Goal: Transaction & Acquisition: Purchase product/service

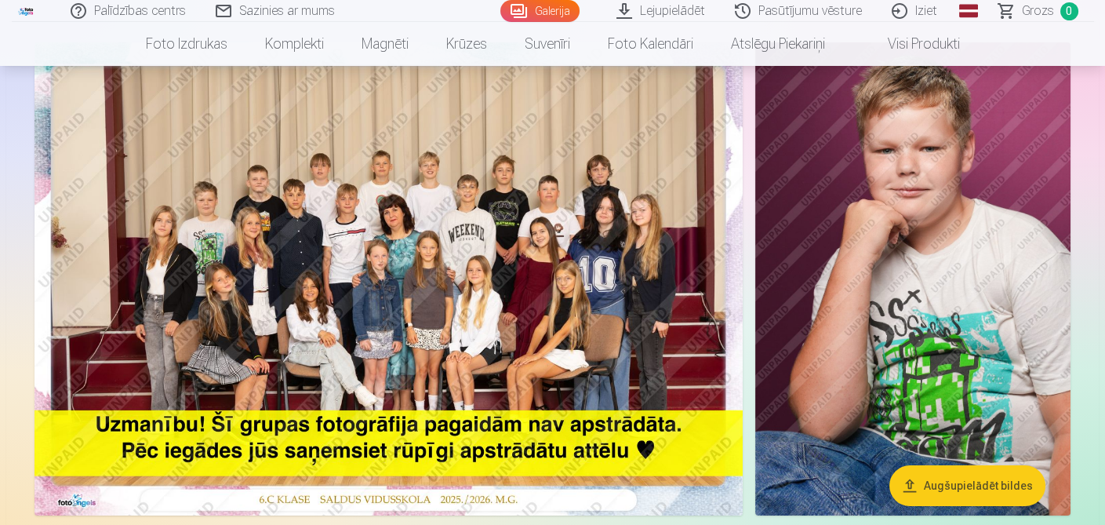
scroll to position [112, 0]
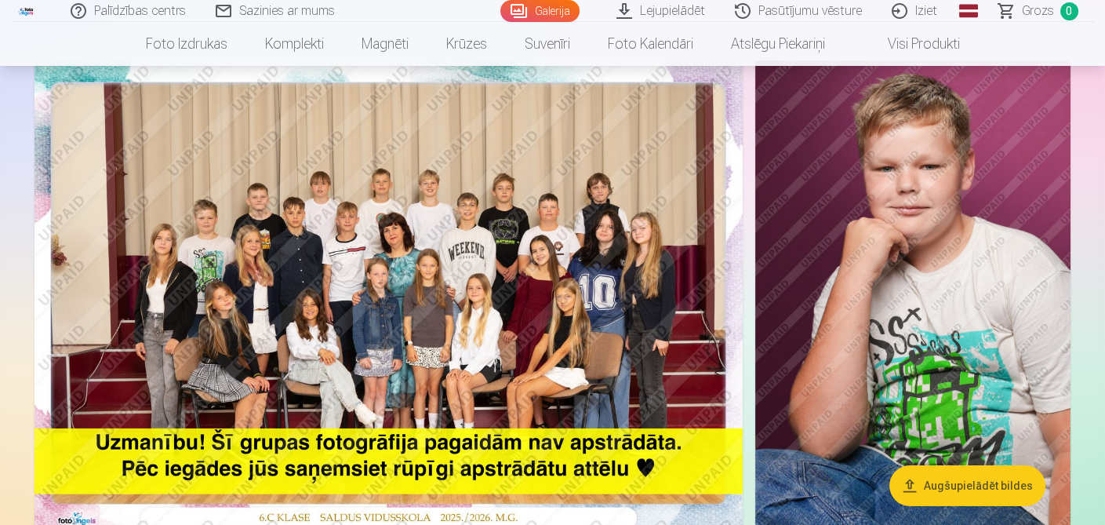
click at [462, 311] on img at bounding box center [388, 296] width 708 height 473
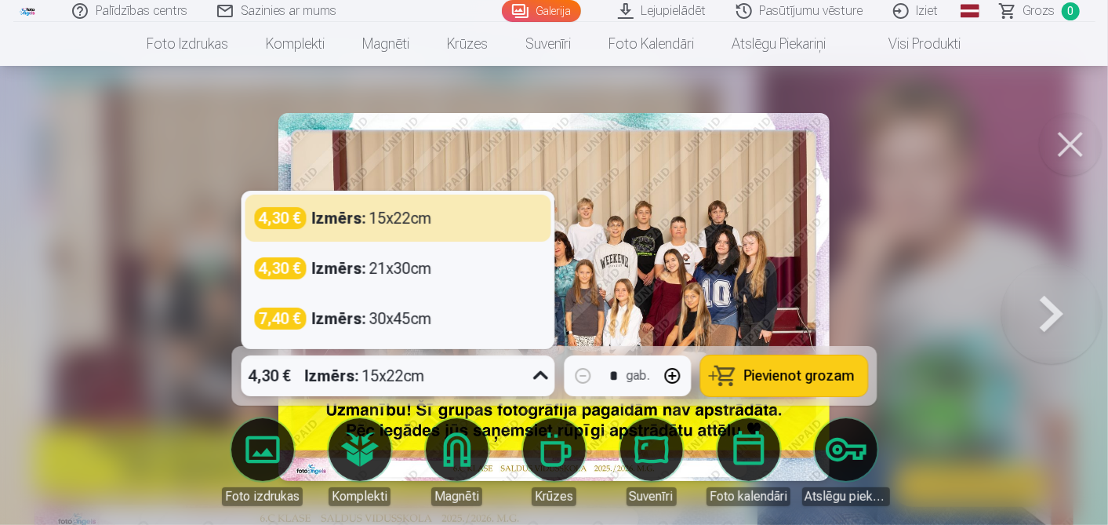
click at [539, 367] on icon at bounding box center [540, 375] width 25 height 25
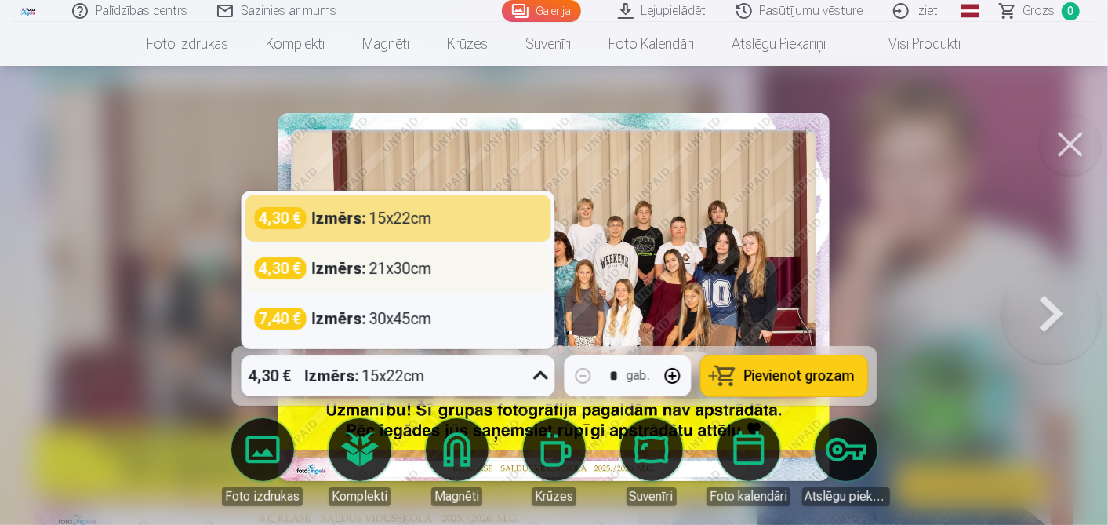
click at [326, 273] on strong "Izmērs :" at bounding box center [339, 268] width 54 height 22
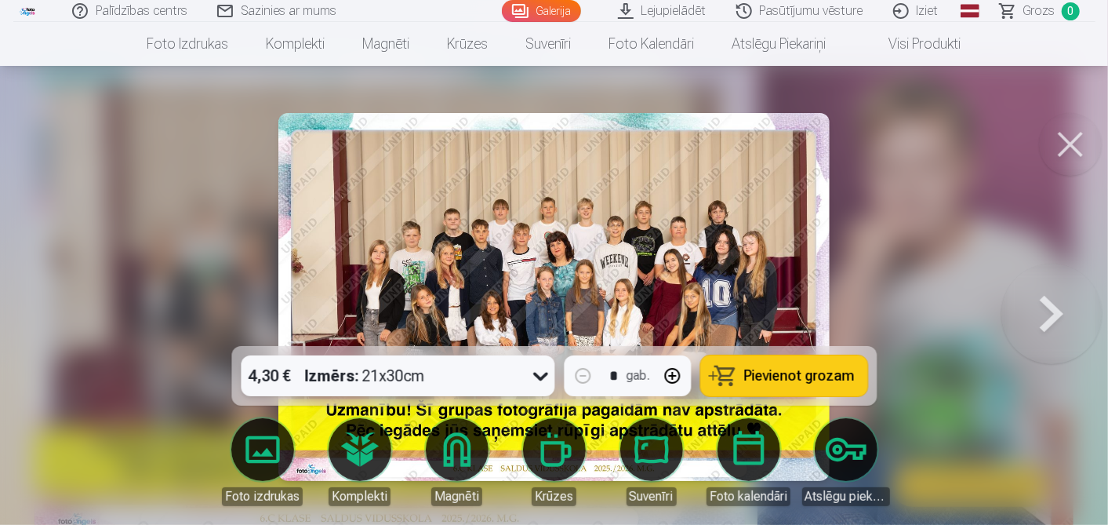
click at [993, 147] on button at bounding box center [1070, 144] width 63 height 63
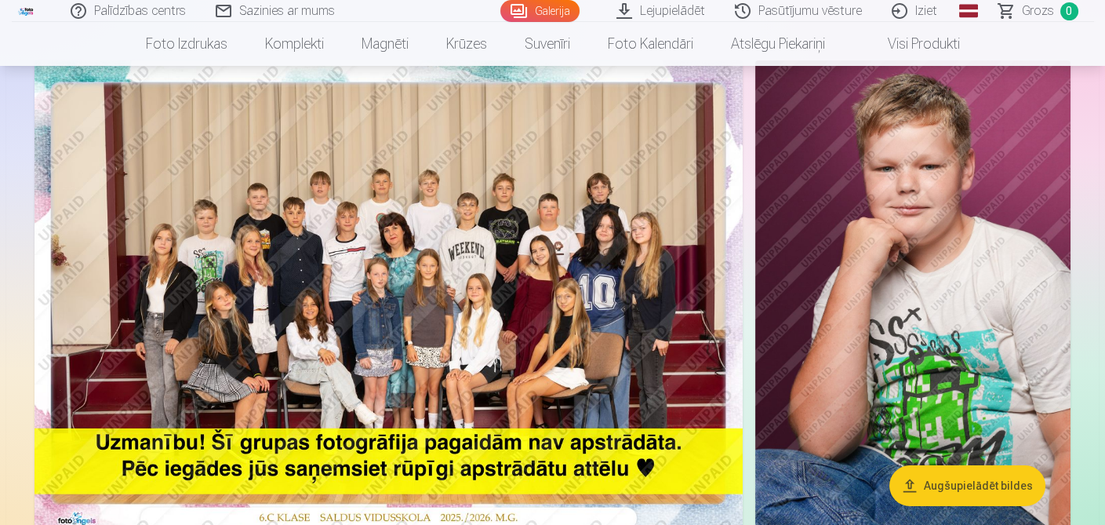
click at [594, 340] on img at bounding box center [388, 296] width 708 height 473
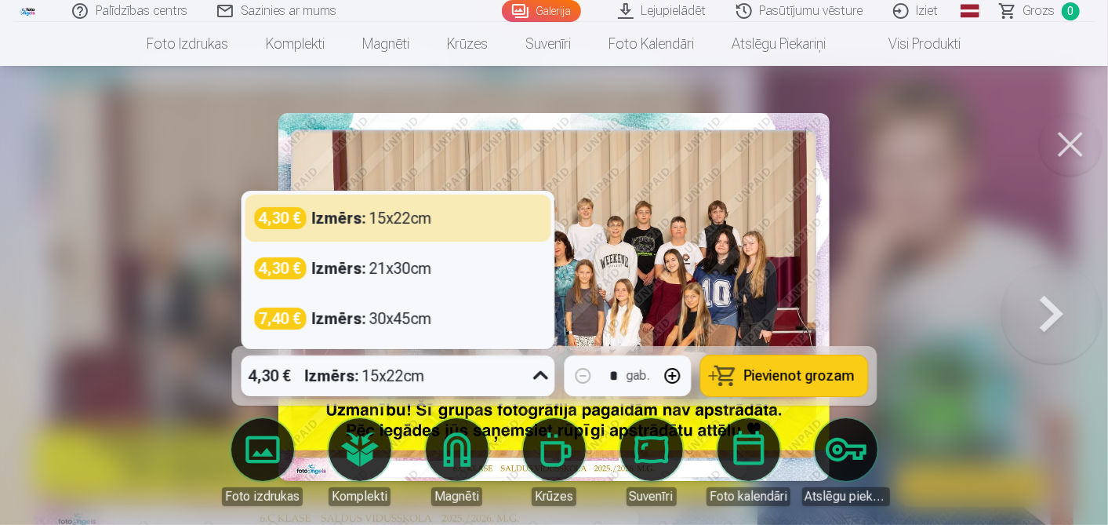
click at [497, 370] on div "4,30 € Izmērs : 15x22cm" at bounding box center [383, 375] width 284 height 41
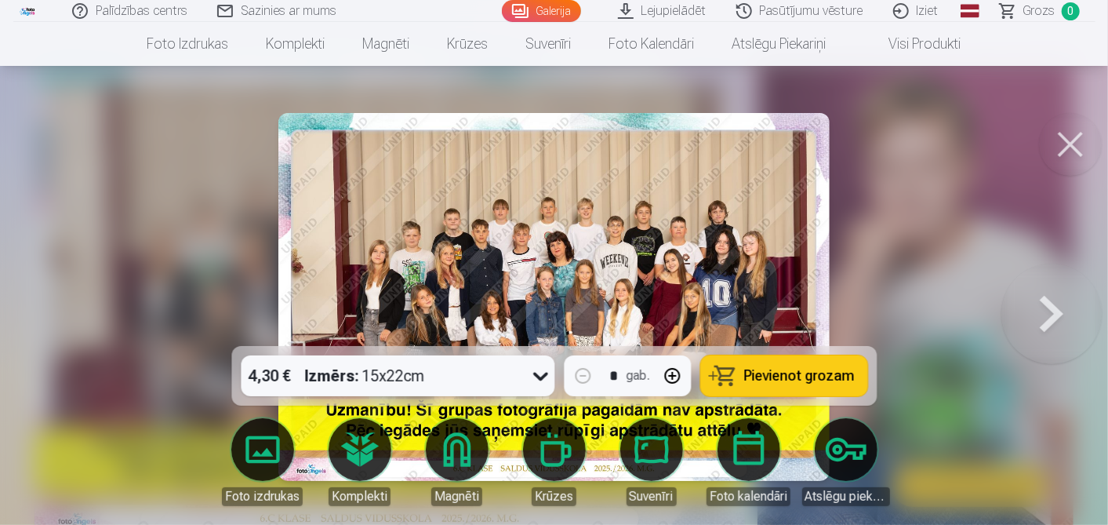
click at [934, 349] on div at bounding box center [554, 262] width 1108 height 525
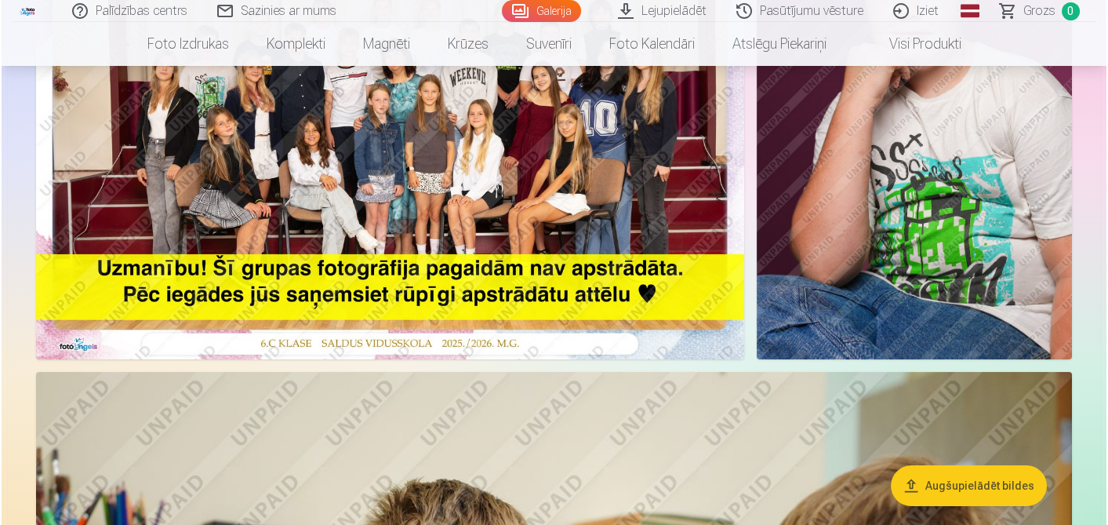
scroll to position [83, 0]
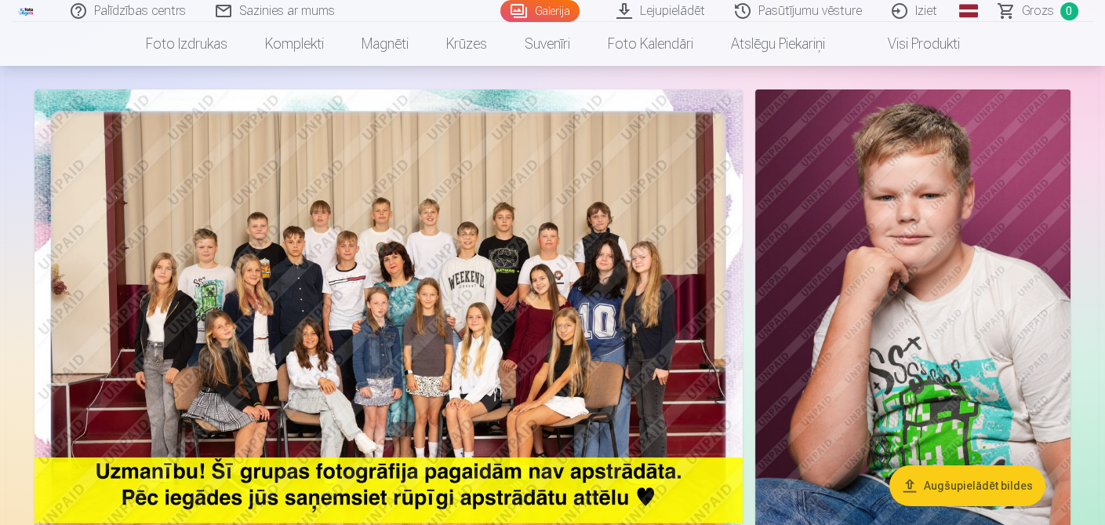
click at [427, 330] on img at bounding box center [388, 325] width 708 height 473
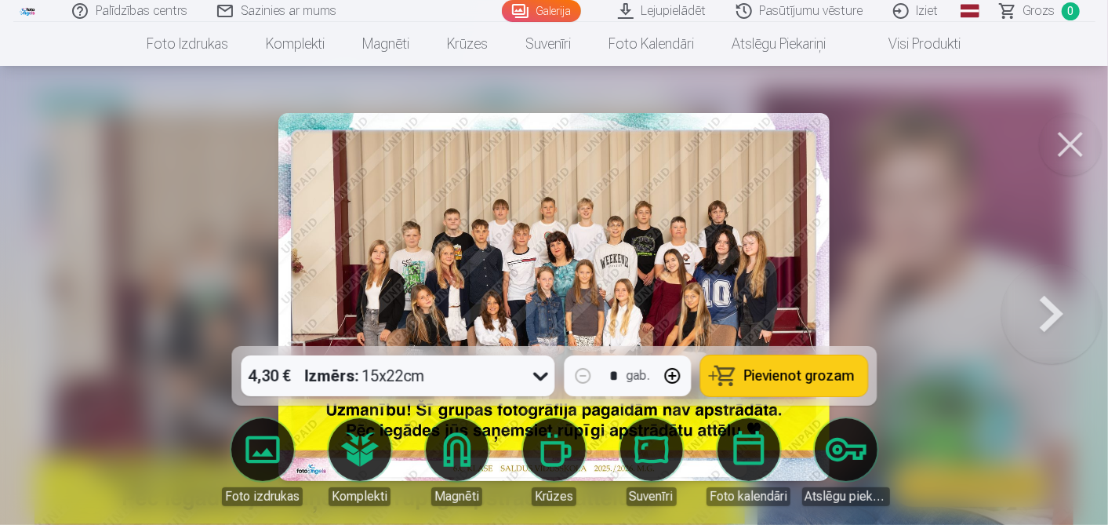
click at [499, 376] on div "4,30 € Izmērs : 15x22cm" at bounding box center [383, 375] width 284 height 41
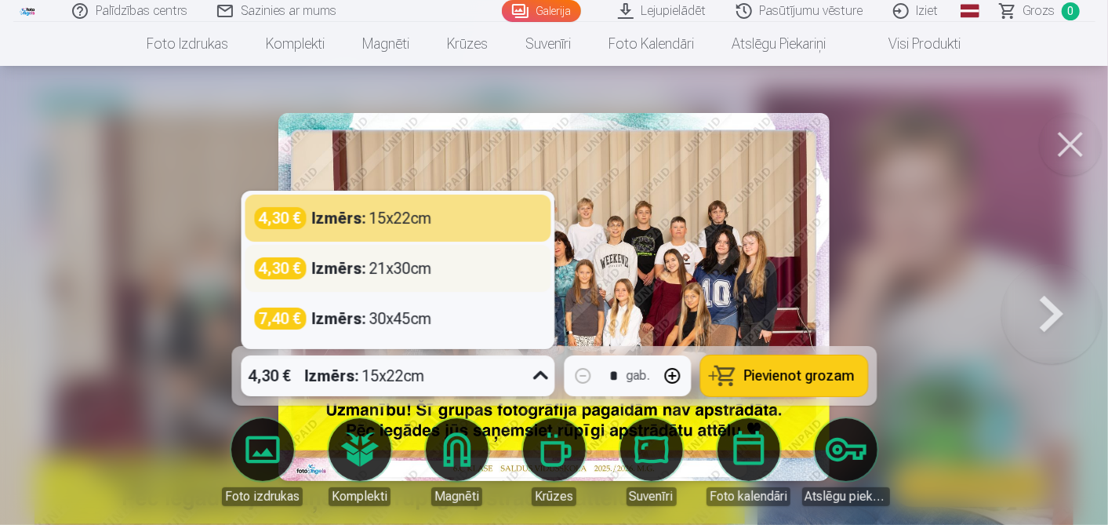
click at [420, 272] on div "Izmērs : 21x30cm" at bounding box center [372, 268] width 120 height 22
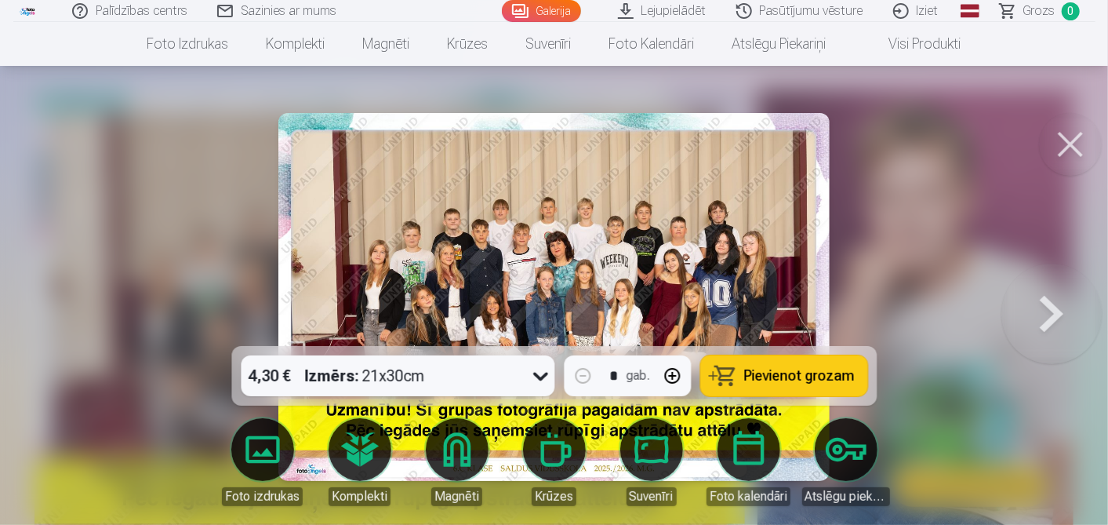
click at [673, 249] on img at bounding box center [553, 297] width 551 height 368
click at [668, 249] on img at bounding box center [553, 297] width 551 height 368
click at [660, 249] on img at bounding box center [553, 297] width 551 height 368
click at [662, 251] on img at bounding box center [553, 297] width 551 height 368
click at [663, 251] on img at bounding box center [553, 297] width 551 height 368
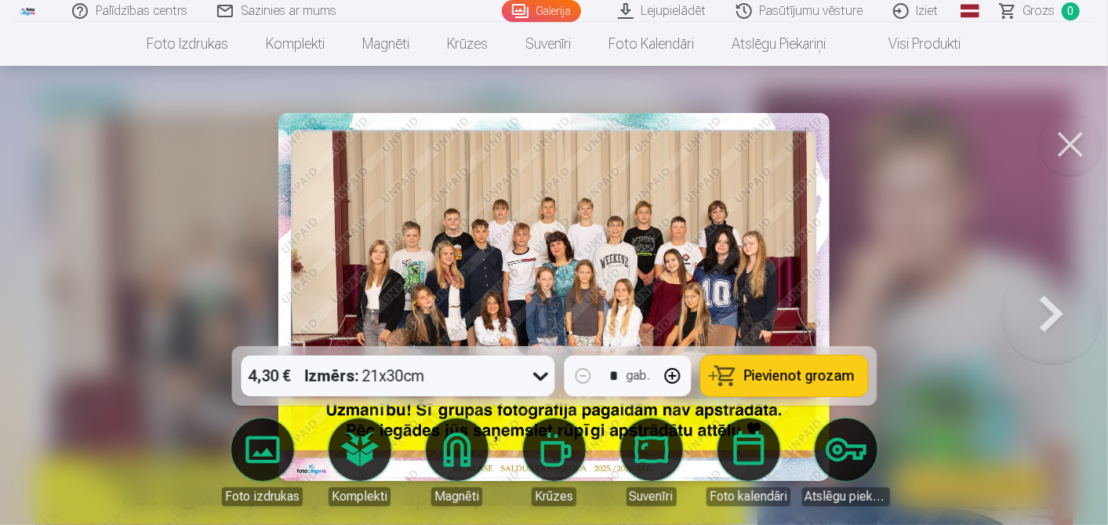
click at [663, 251] on img at bounding box center [553, 297] width 551 height 368
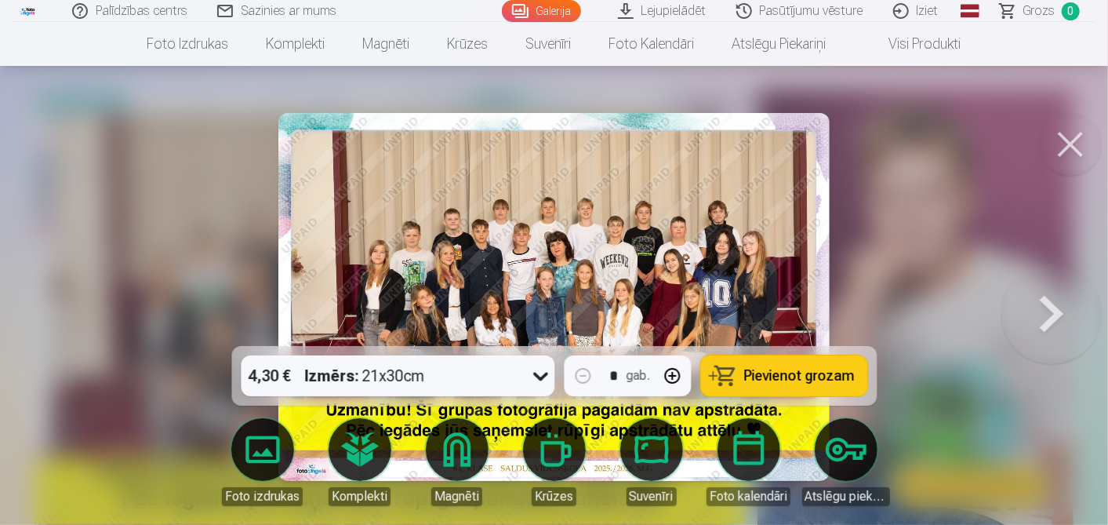
click at [663, 251] on img at bounding box center [553, 297] width 551 height 368
click at [579, 284] on img at bounding box center [553, 297] width 551 height 368
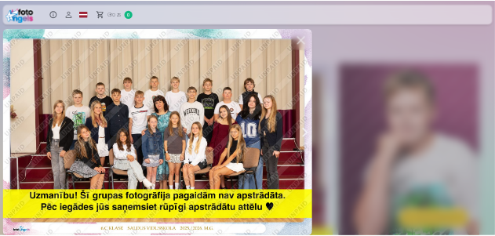
scroll to position [83, 0]
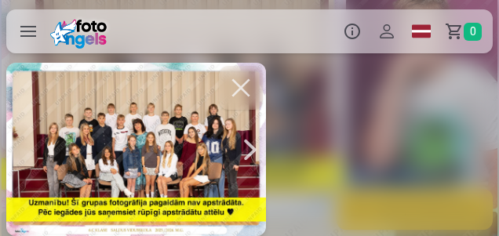
drag, startPoint x: 143, startPoint y: 120, endPoint x: 245, endPoint y: 136, distance: 103.1
click at [245, 129] on div at bounding box center [136, 149] width 260 height 173
drag, startPoint x: 229, startPoint y: 143, endPoint x: 159, endPoint y: 148, distance: 69.9
drag, startPoint x: 159, startPoint y: 148, endPoint x: 92, endPoint y: 144, distance: 67.5
click at [92, 144] on div at bounding box center [136, 149] width 260 height 173
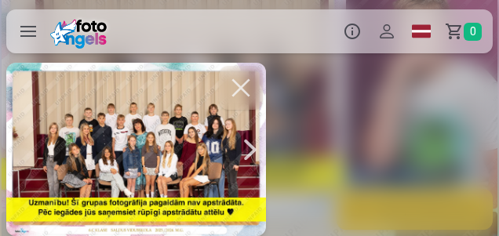
click at [128, 143] on div at bounding box center [136, 149] width 260 height 173
click at [130, 143] on div at bounding box center [136, 149] width 260 height 173
click at [228, 91] on button "button" at bounding box center [241, 88] width 44 height 44
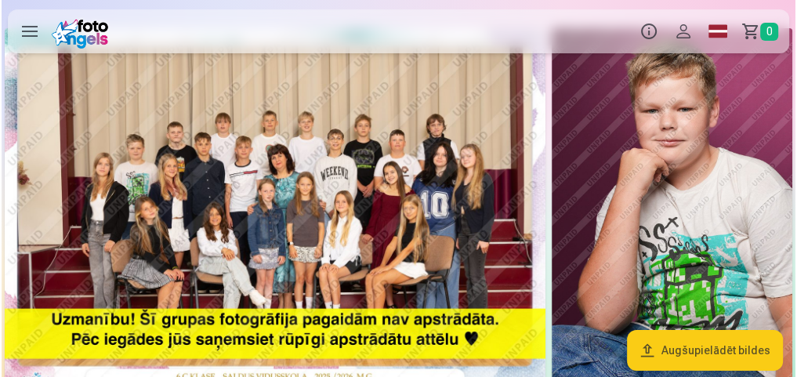
scroll to position [42, 0]
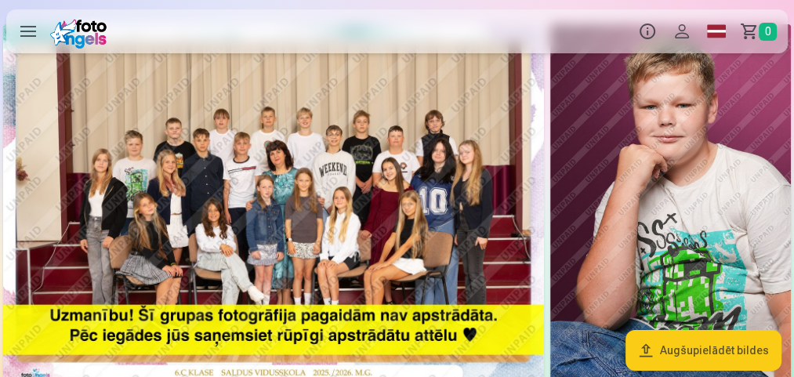
click at [447, 183] on img at bounding box center [273, 204] width 541 height 361
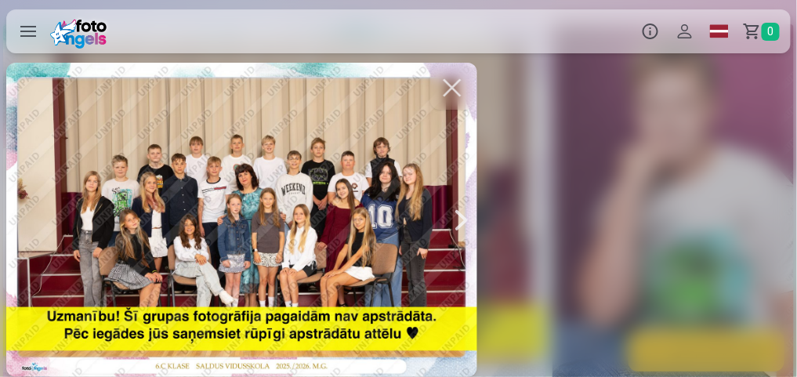
drag, startPoint x: 221, startPoint y: 233, endPoint x: 196, endPoint y: 231, distance: 25.2
click at [196, 231] on div at bounding box center [241, 220] width 471 height 314
click at [374, 231] on div at bounding box center [241, 220] width 471 height 314
click at [452, 213] on div at bounding box center [461, 220] width 31 height 314
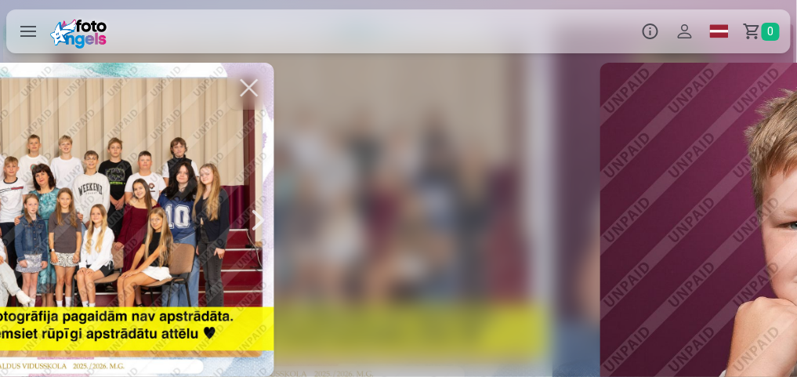
click at [459, 220] on div "4,30 € izmērs : 15x22cm * gab. 🛍 Citas preces Vairāk iestatījumu" at bounding box center [195, 220] width 797 height 314
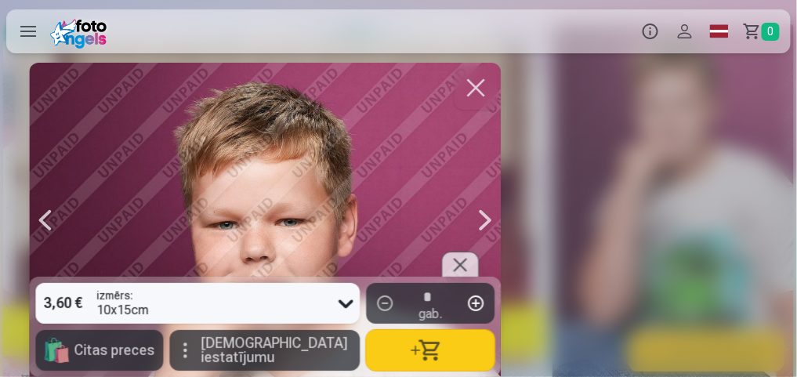
scroll to position [0, 797]
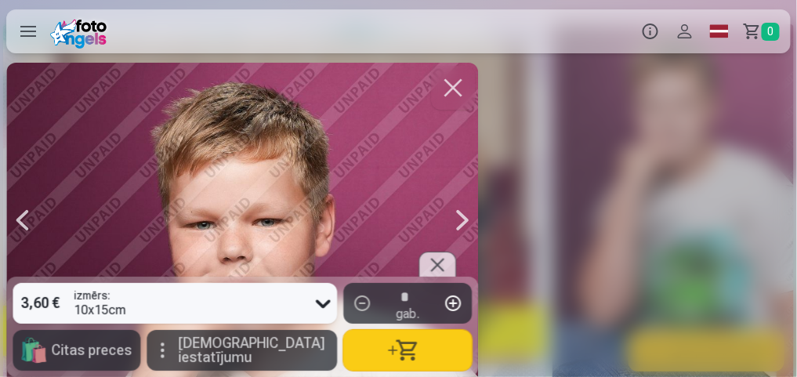
drag, startPoint x: 19, startPoint y: 216, endPoint x: 9, endPoint y: 222, distance: 11.6
click at [8, 223] on div at bounding box center [21, 220] width 31 height 314
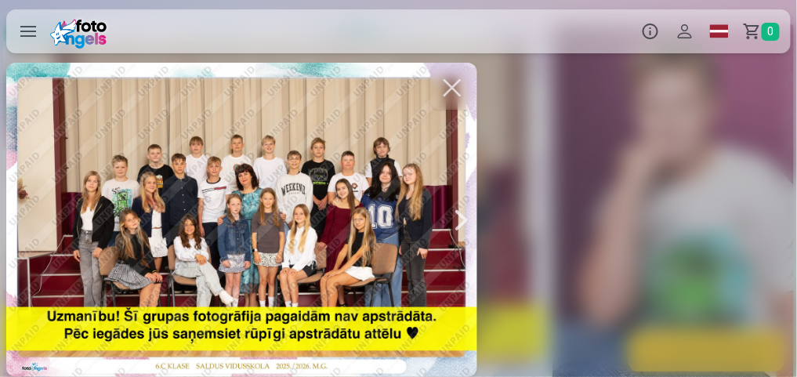
click at [192, 273] on div at bounding box center [241, 220] width 471 height 314
click at [194, 270] on div at bounding box center [241, 220] width 471 height 314
click at [197, 257] on div at bounding box center [241, 220] width 471 height 314
click at [449, 80] on button "button" at bounding box center [452, 88] width 44 height 44
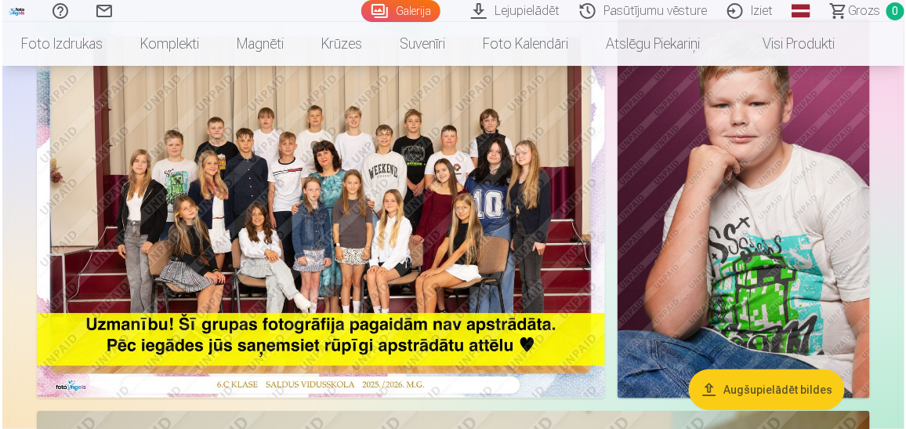
scroll to position [154, 0]
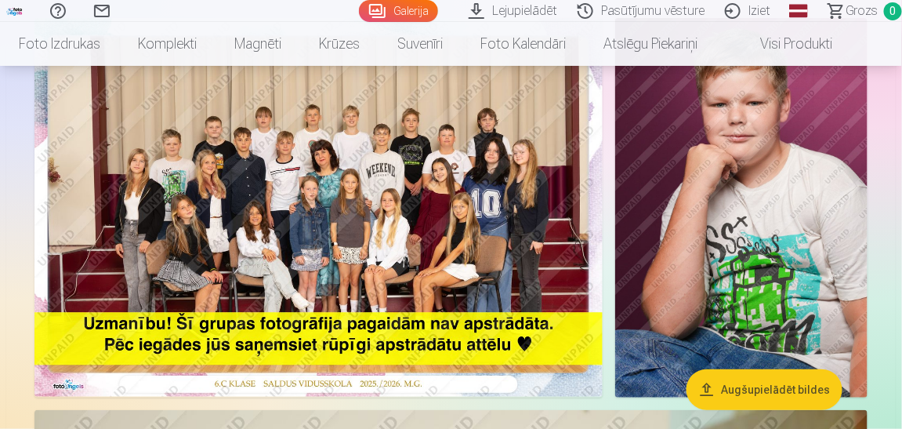
click at [376, 211] on img at bounding box center [318, 207] width 568 height 379
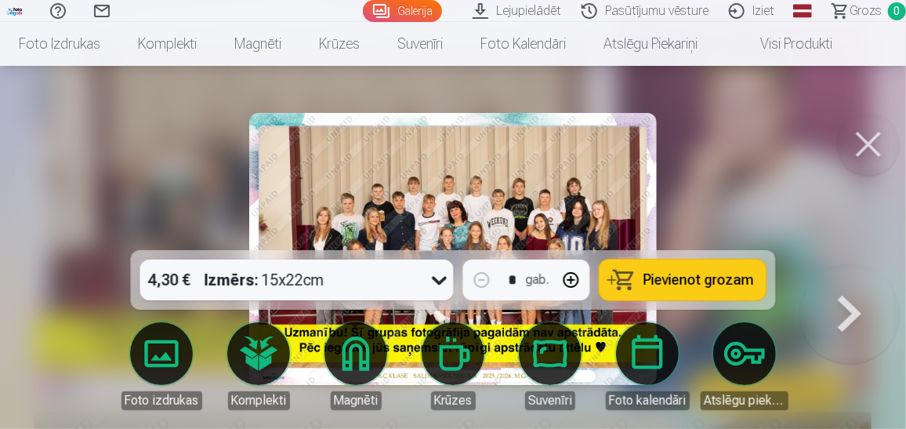
click at [418, 278] on div "4,30 € Izmērs : 15x22cm" at bounding box center [282, 280] width 284 height 41
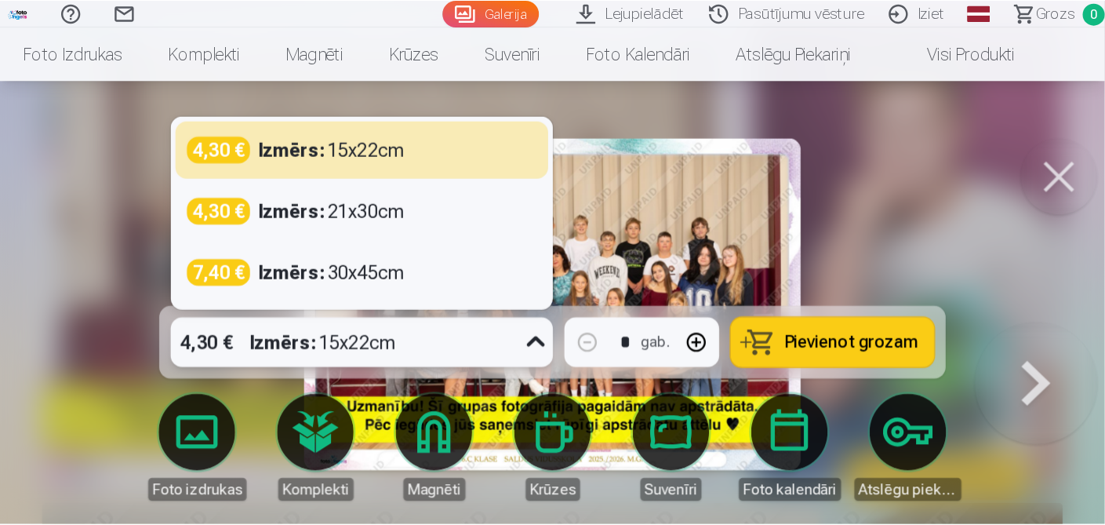
scroll to position [154, 0]
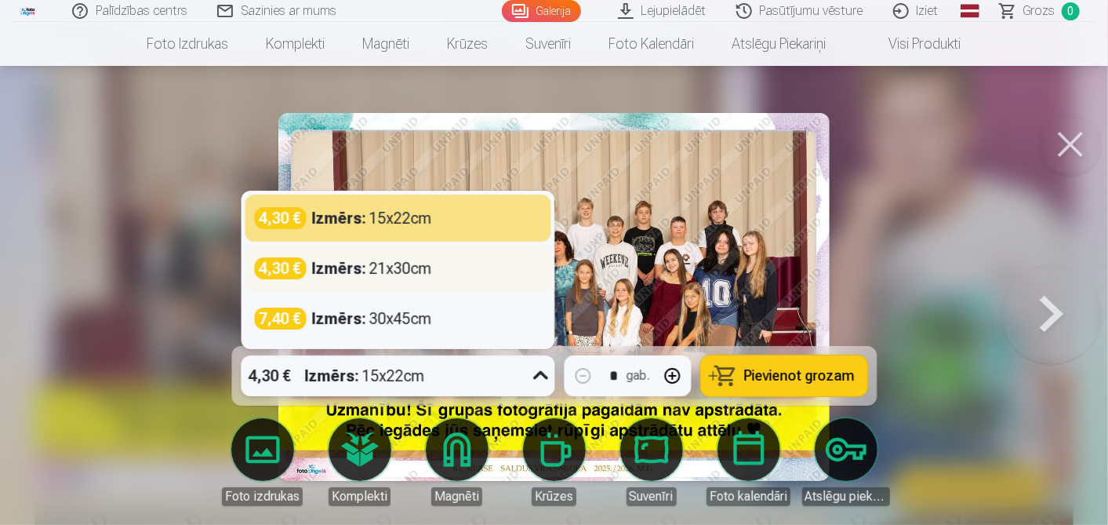
click at [427, 267] on div "Izmērs : 21x30cm" at bounding box center [372, 268] width 120 height 22
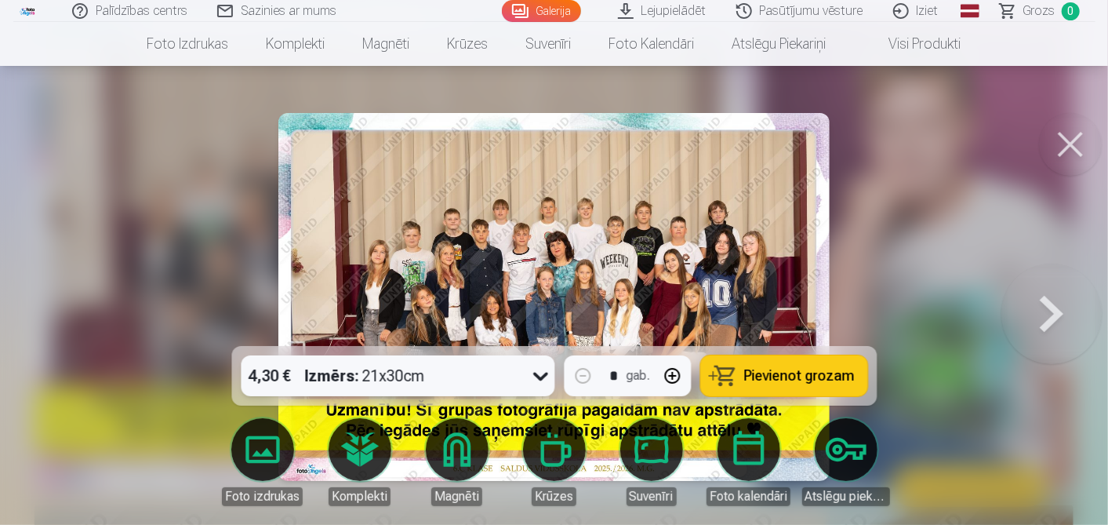
click at [783, 369] on span "Pievienot grozam" at bounding box center [799, 376] width 111 height 14
click at [993, 300] on button at bounding box center [1051, 296] width 100 height 67
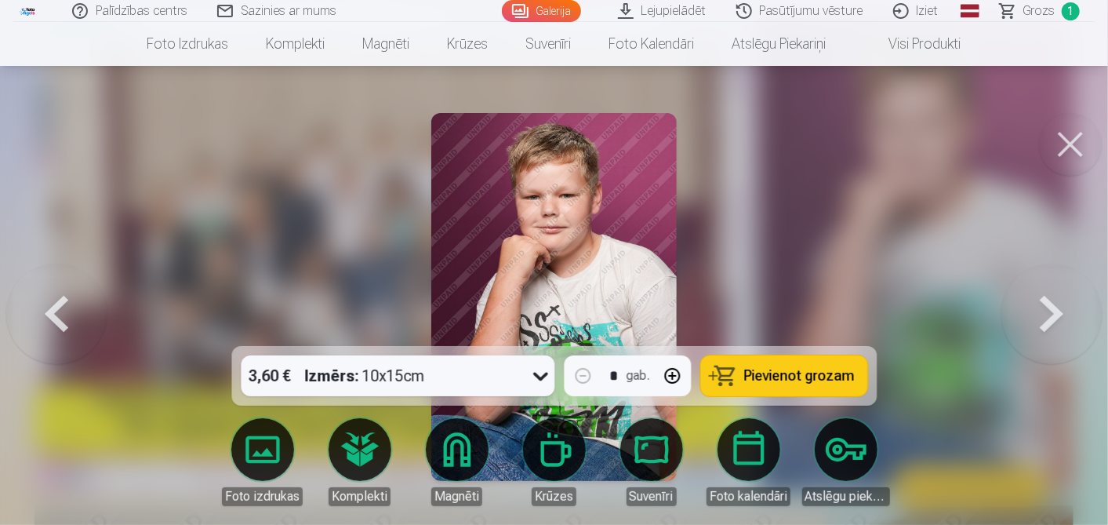
drag, startPoint x: 1091, startPoint y: 126, endPoint x: 1080, endPoint y: 143, distance: 19.8
click at [993, 143] on button at bounding box center [1070, 144] width 63 height 63
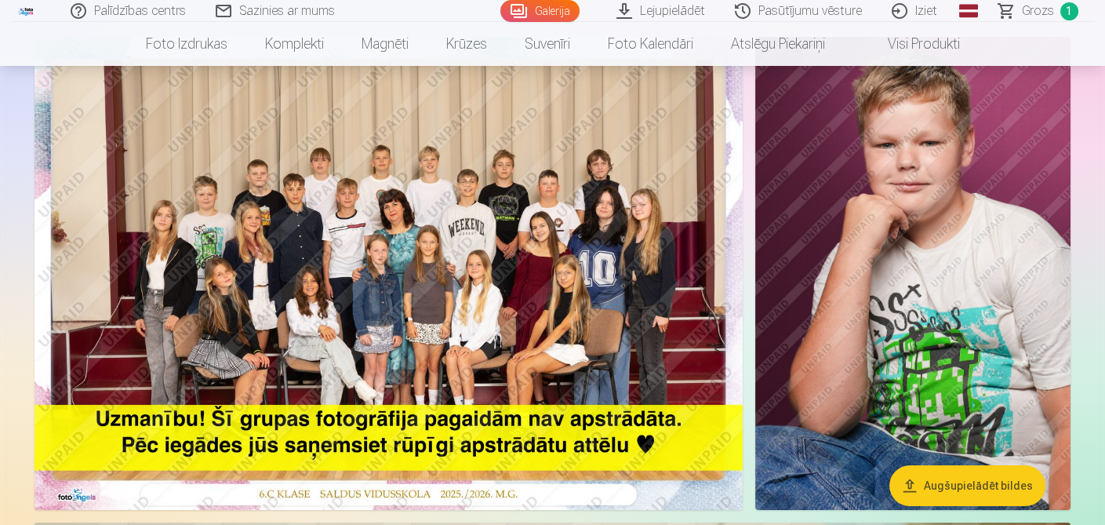
scroll to position [125, 0]
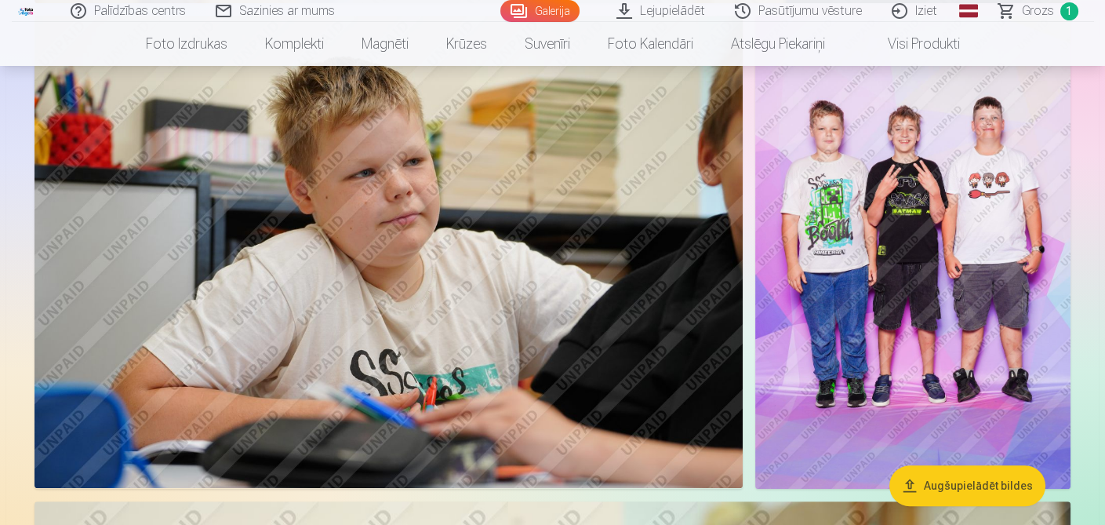
click at [889, 281] on img at bounding box center [912, 252] width 315 height 473
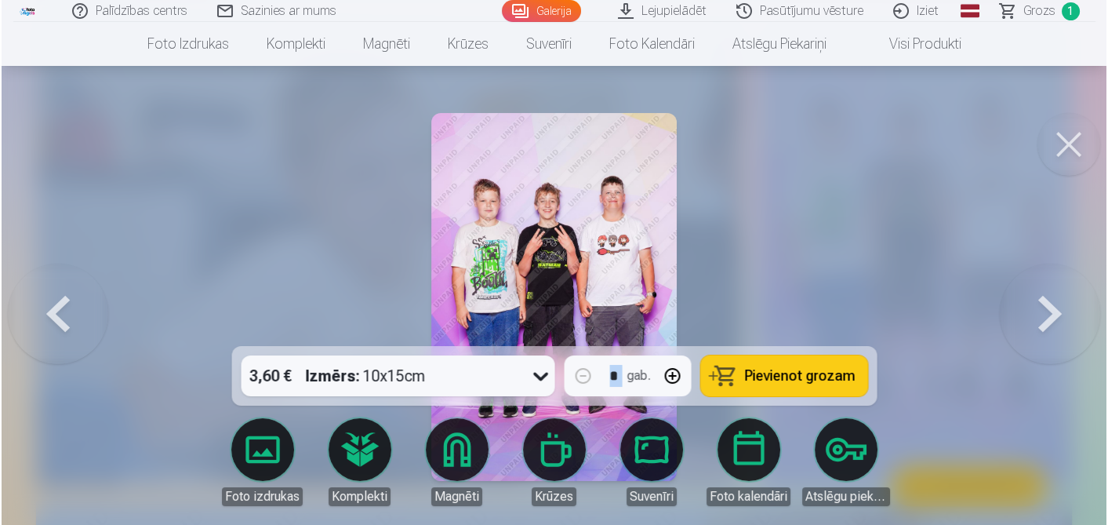
scroll to position [1346, 0]
click at [529, 383] on icon at bounding box center [540, 375] width 25 height 25
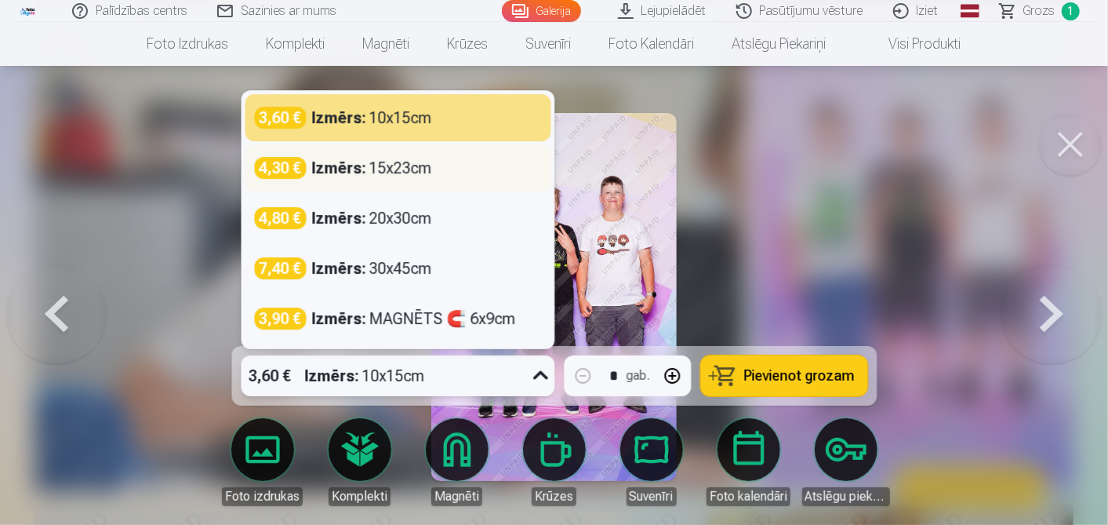
click at [409, 169] on div "Izmērs : 15x23cm" at bounding box center [372, 168] width 120 height 22
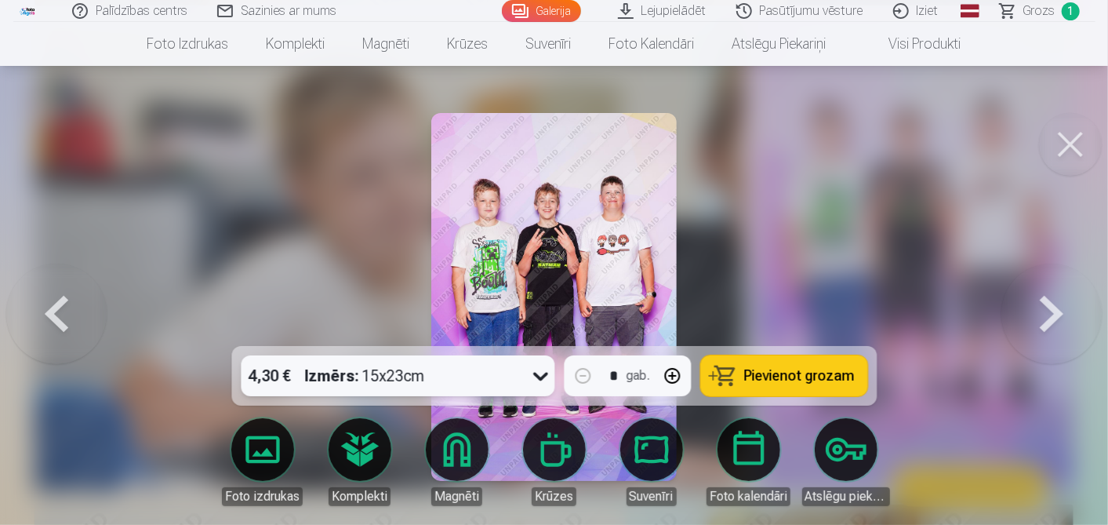
click at [743, 385] on button "Pievienot grozam" at bounding box center [783, 375] width 167 height 41
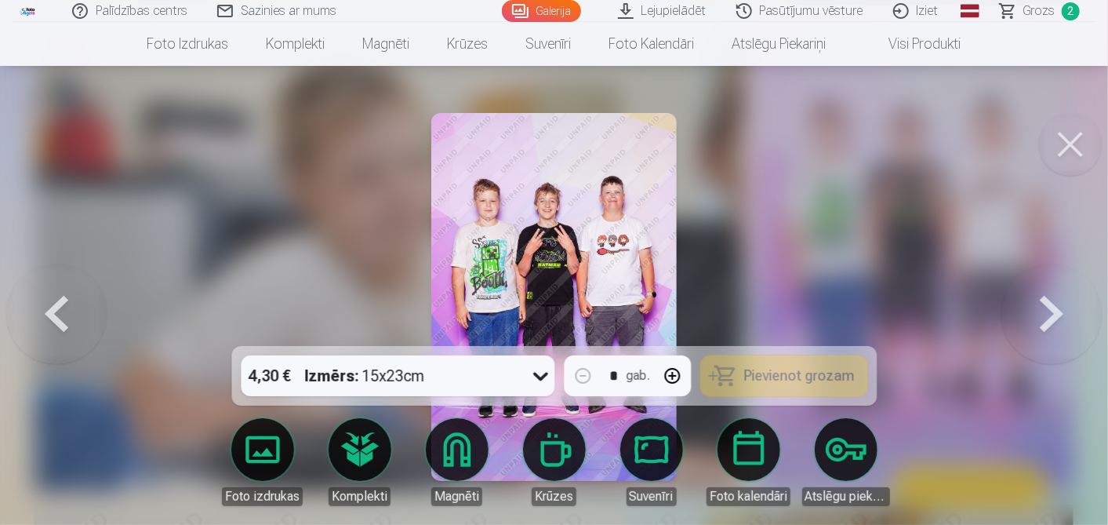
click at [993, 151] on button at bounding box center [1070, 144] width 63 height 63
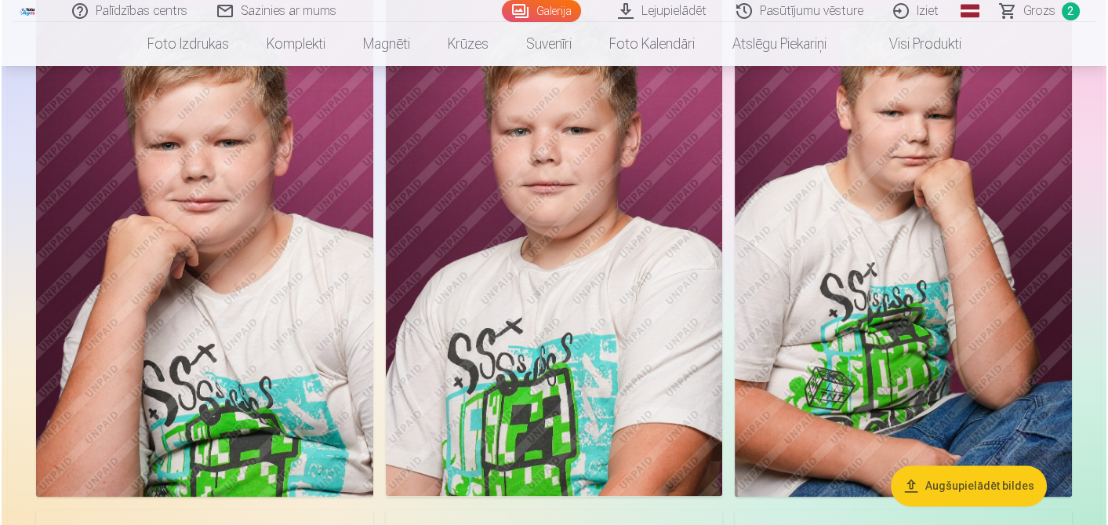
scroll to position [3755, 0]
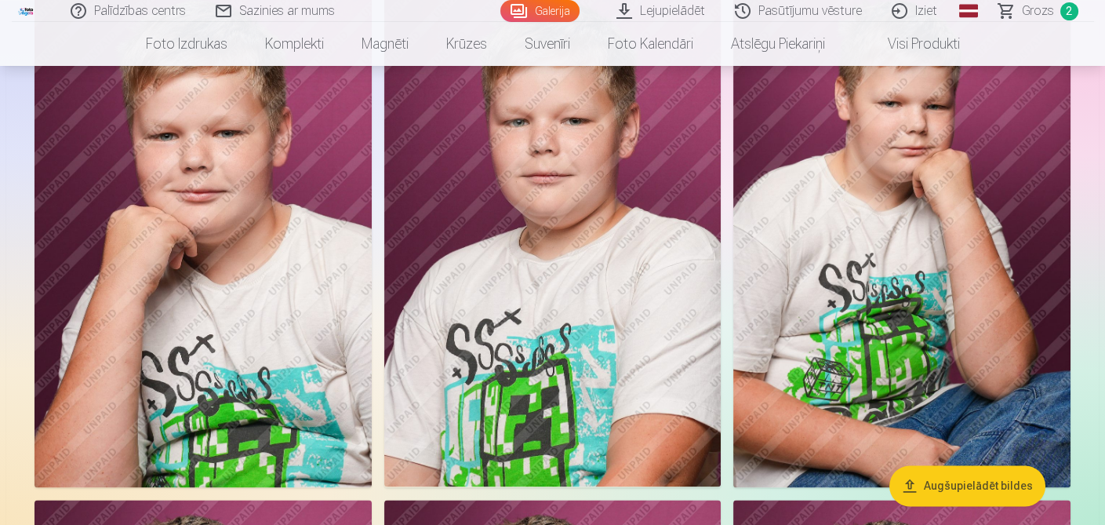
click at [274, 388] on img at bounding box center [202, 234] width 337 height 506
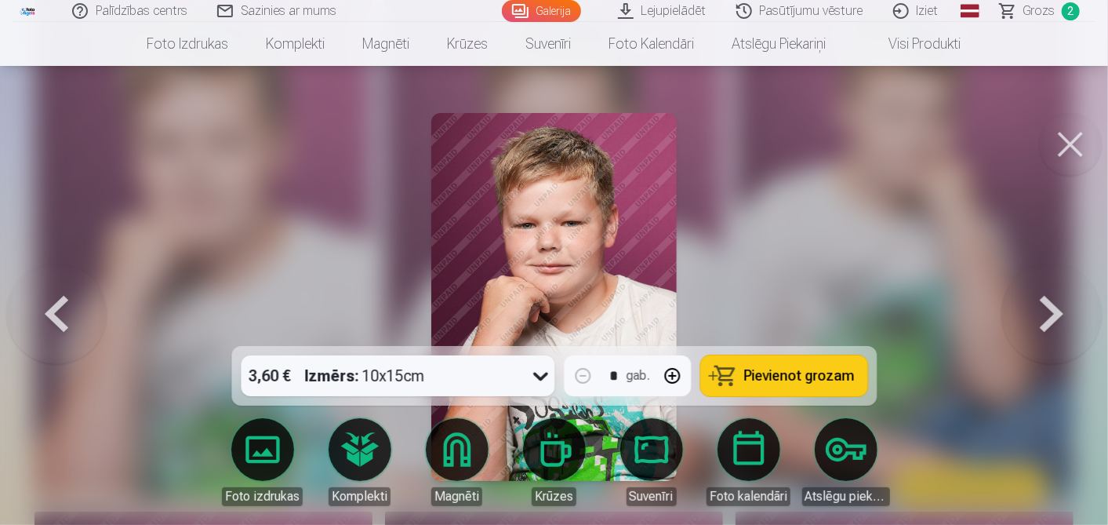
click at [521, 383] on div "3,60 € Izmērs : 10x15cm" at bounding box center [383, 375] width 284 height 41
click at [993, 157] on button at bounding box center [1070, 144] width 63 height 63
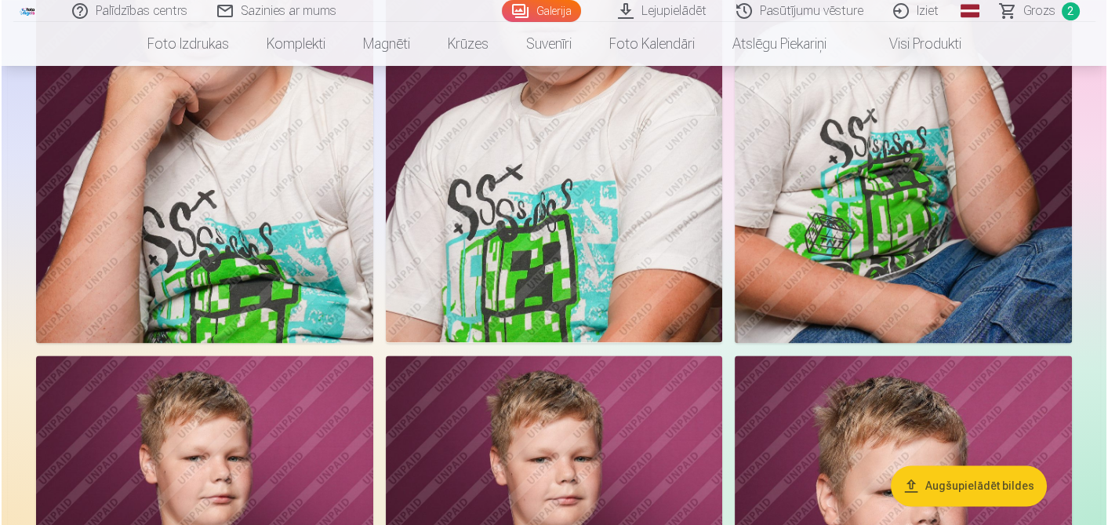
scroll to position [3889, 0]
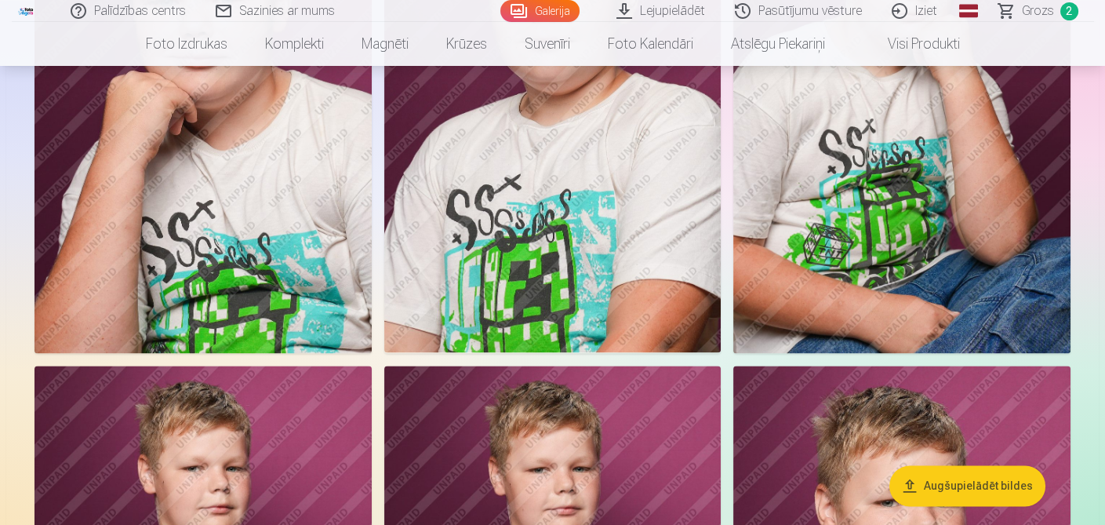
click at [296, 249] on img at bounding box center [202, 100] width 337 height 506
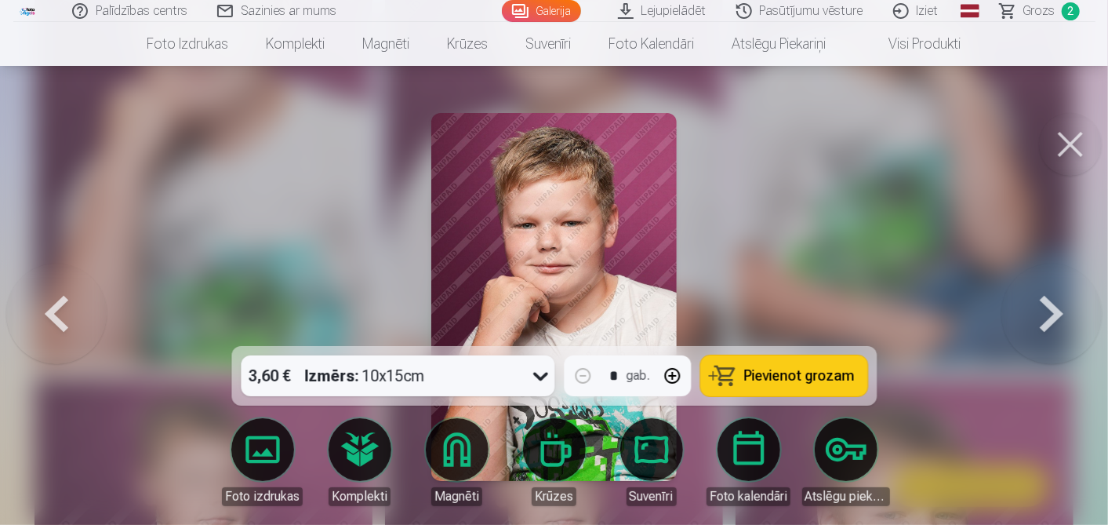
click at [438, 382] on div "3,60 € Izmērs : 10x15cm" at bounding box center [383, 375] width 284 height 41
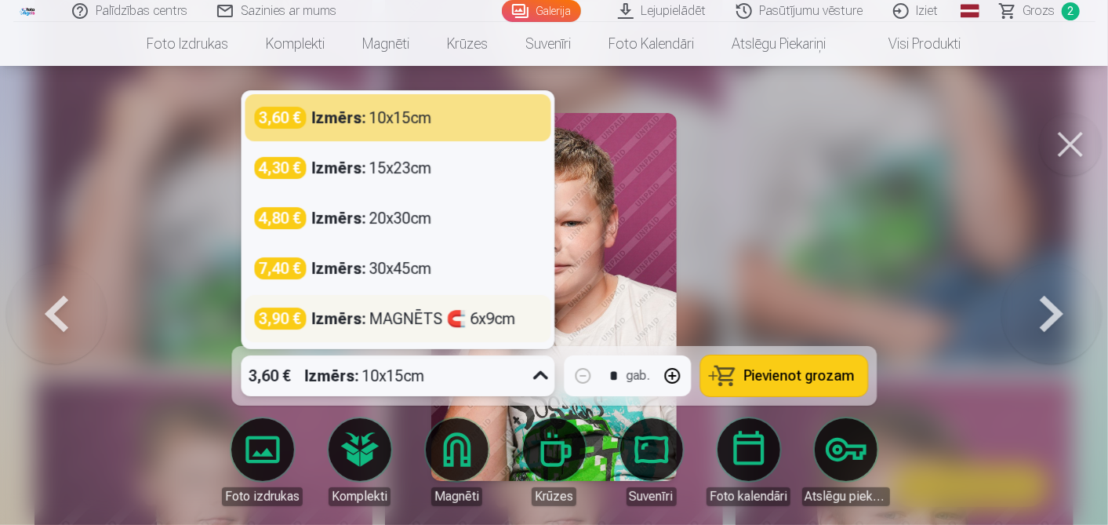
click at [443, 318] on div "Izmērs : MAGNĒTS 🧲 6x9cm" at bounding box center [414, 318] width 204 height 22
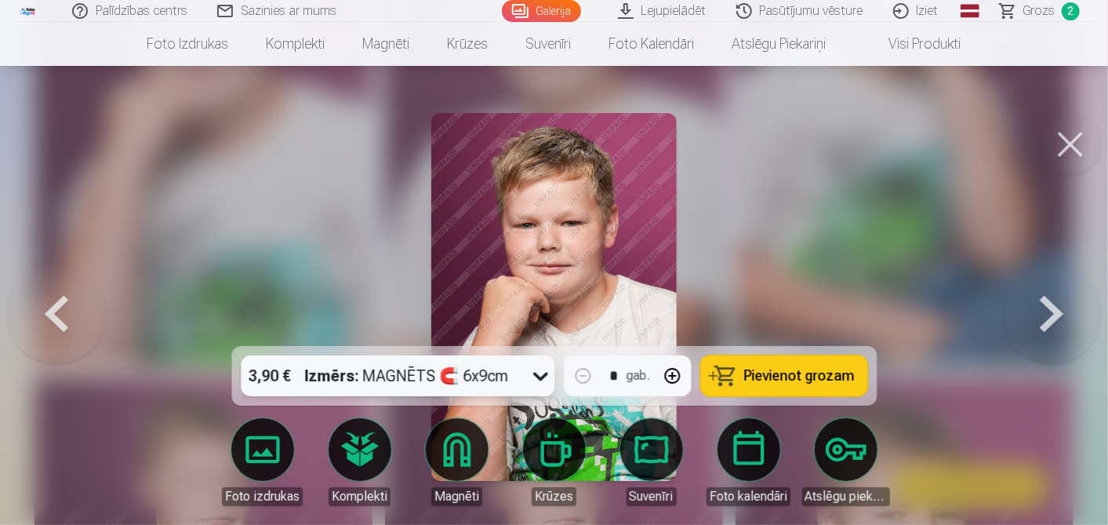
click at [528, 384] on div at bounding box center [540, 375] width 28 height 41
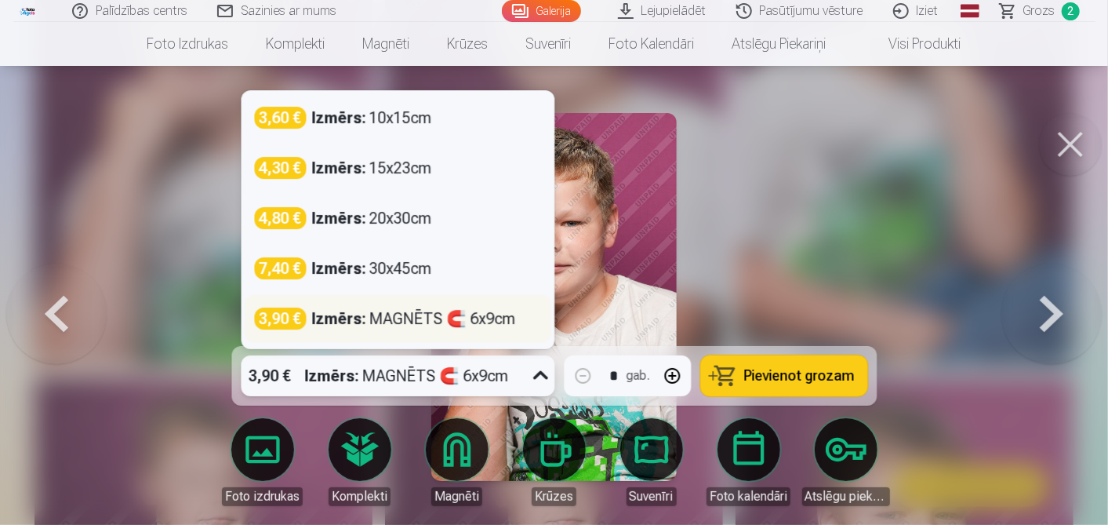
click at [470, 325] on div "Izmērs : MAGNĒTS 🧲 6x9cm" at bounding box center [414, 318] width 204 height 22
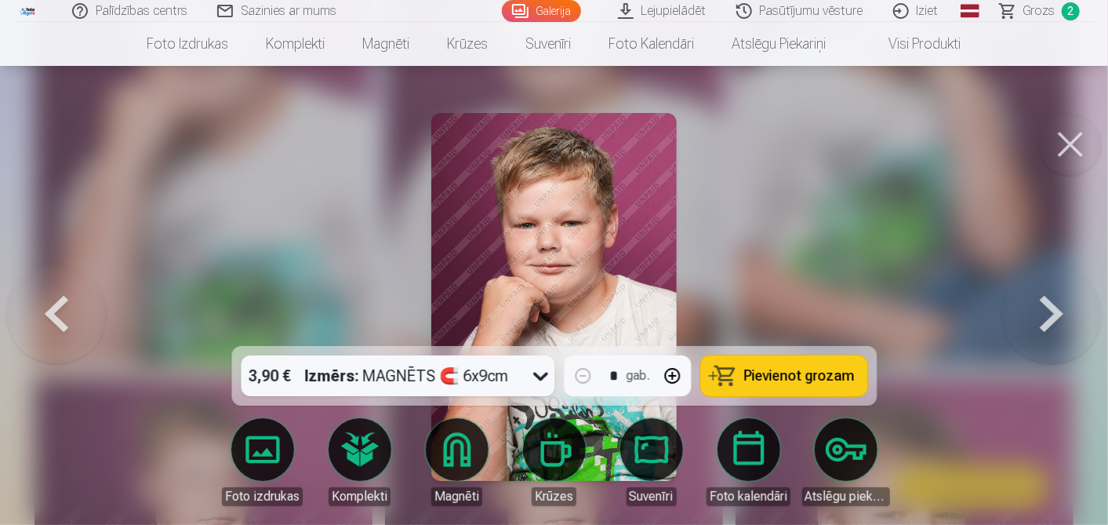
click at [786, 388] on button "Pievienot grozam" at bounding box center [783, 375] width 167 height 41
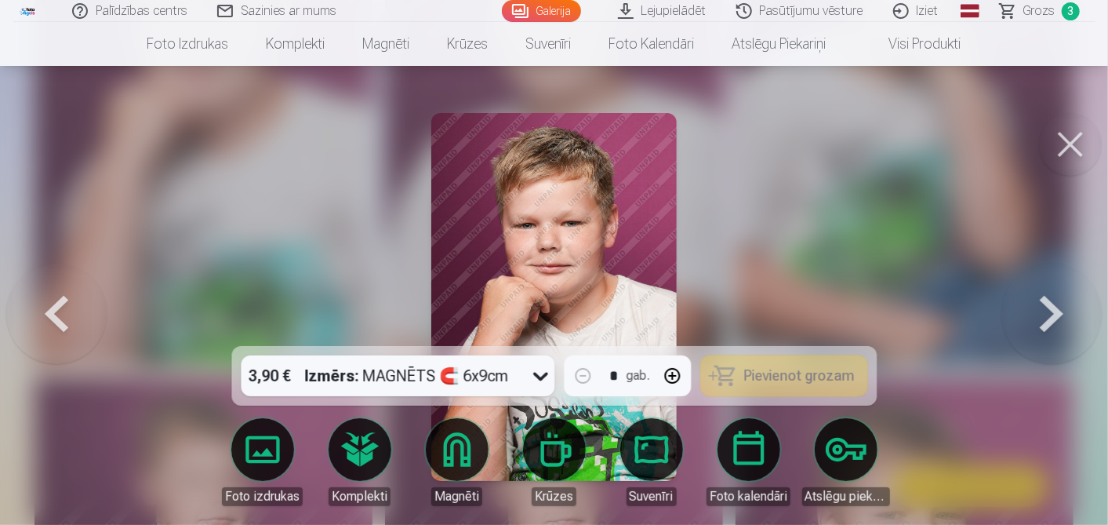
click at [993, 139] on button at bounding box center [1070, 144] width 63 height 63
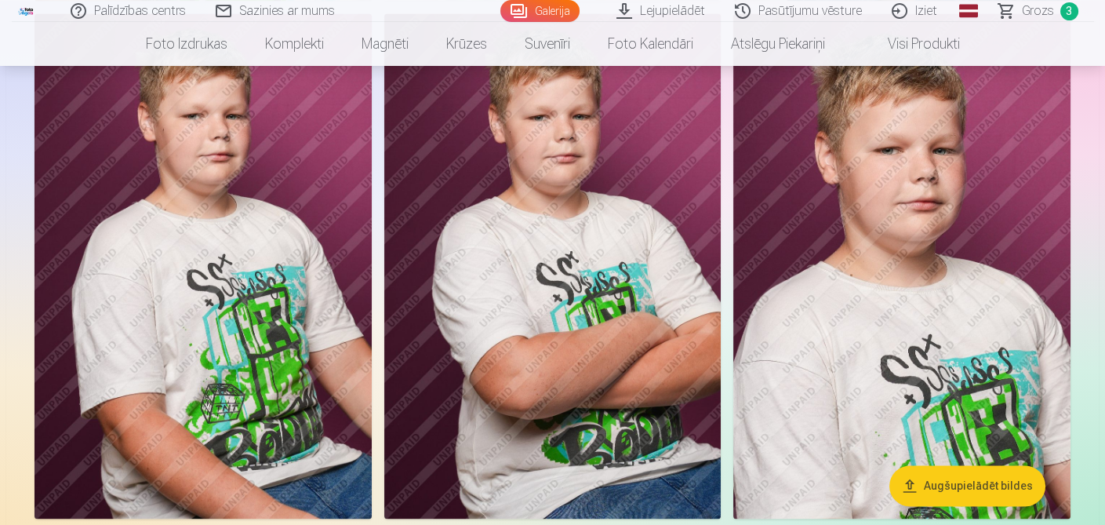
scroll to position [4167, 0]
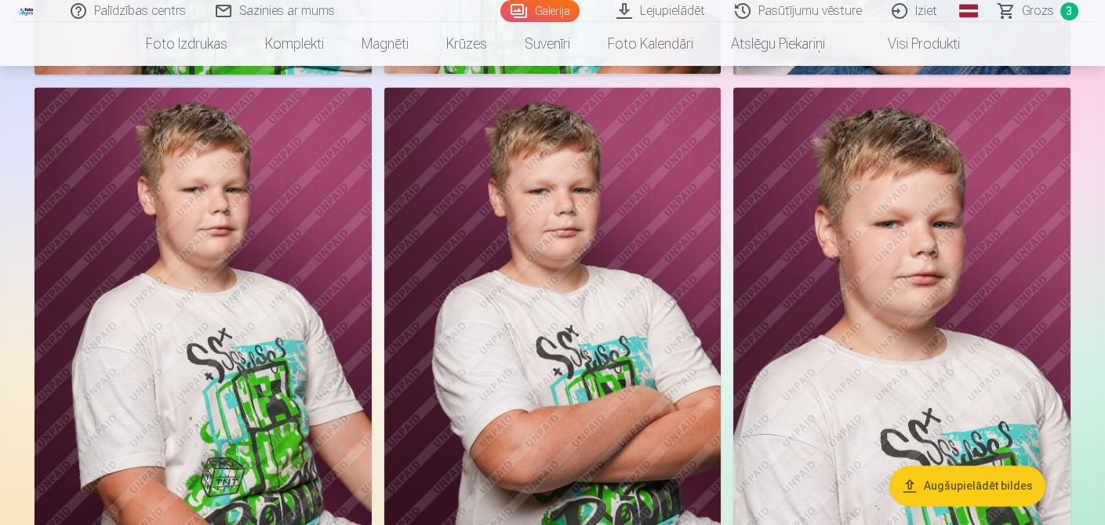
click at [993, 13] on span "Grozs" at bounding box center [1038, 11] width 32 height 19
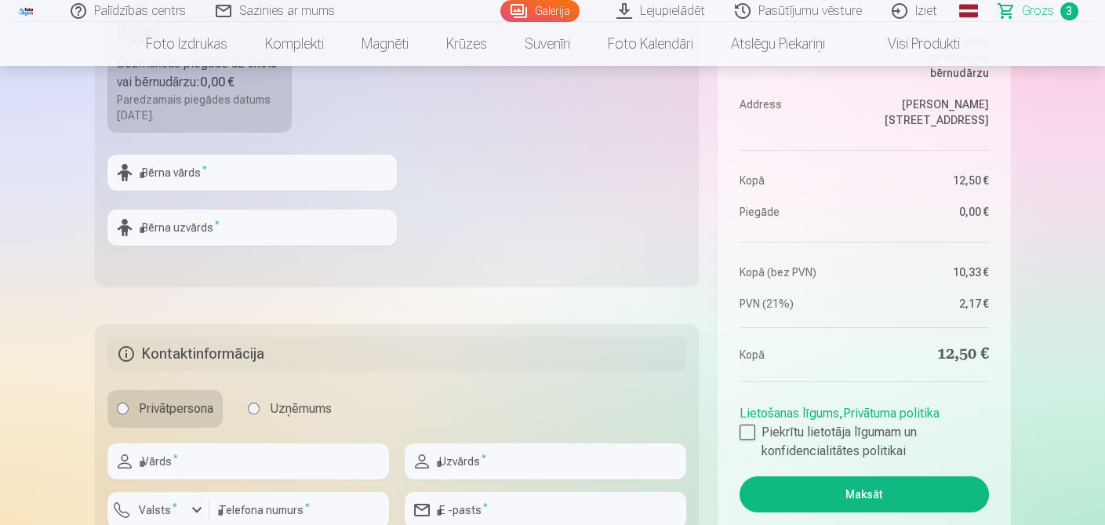
scroll to position [580, 0]
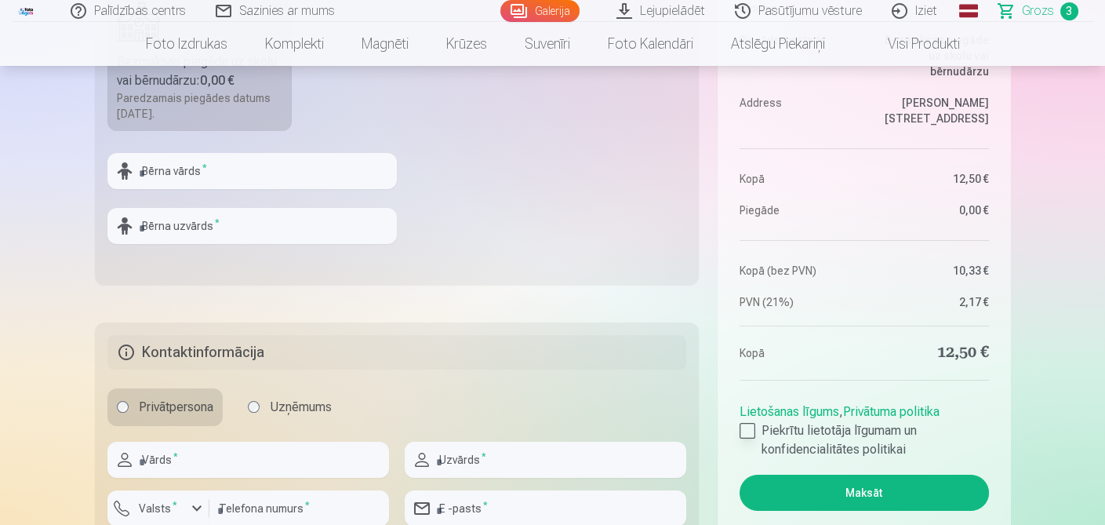
click at [742, 434] on div at bounding box center [747, 431] width 16 height 16
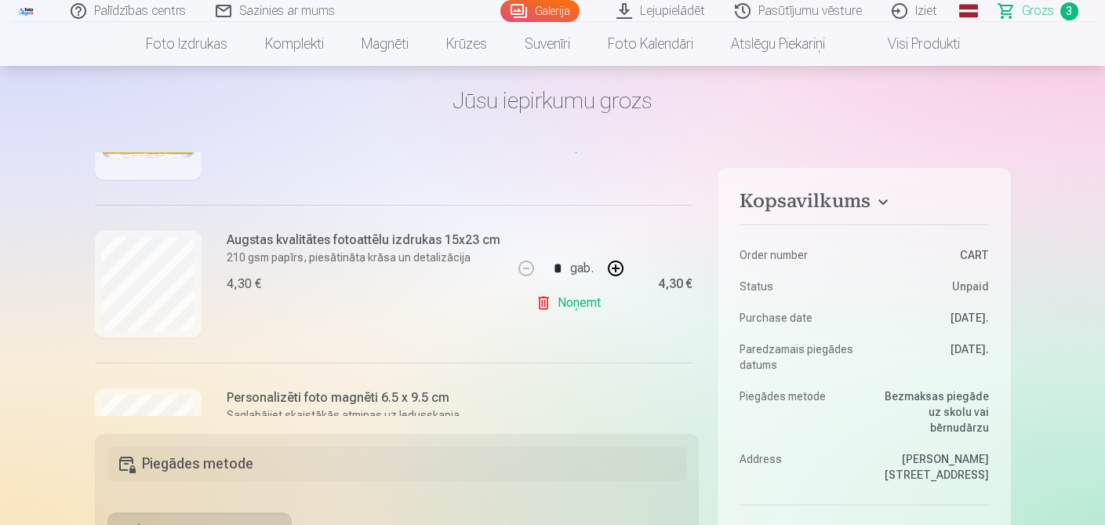
scroll to position [289, 0]
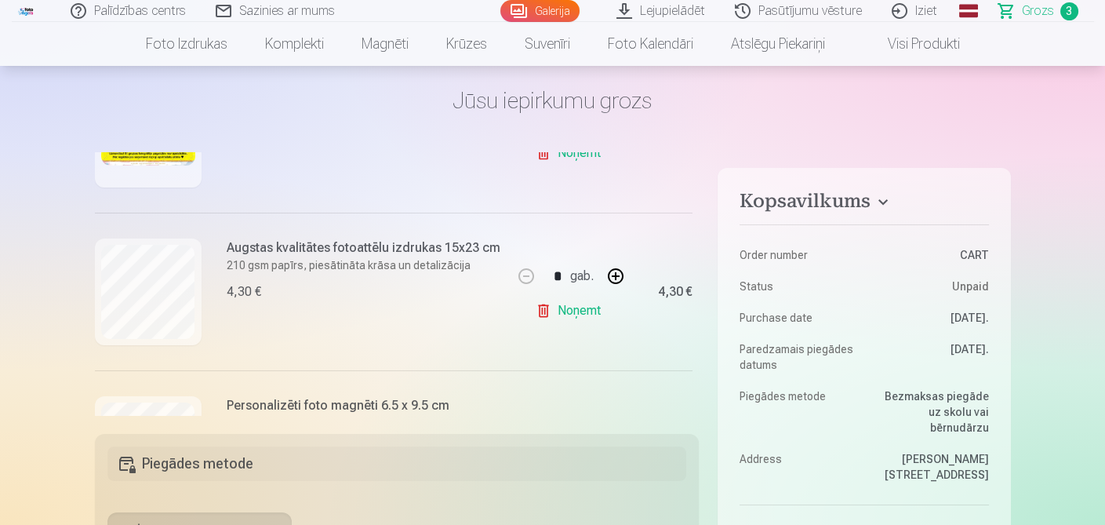
click at [244, 294] on div "Augstas kvalitātes fotoattēlu izdrukas 15x23 cm 210 gsm papīrs, piesātināta krā…" at bounding box center [304, 291] width 418 height 158
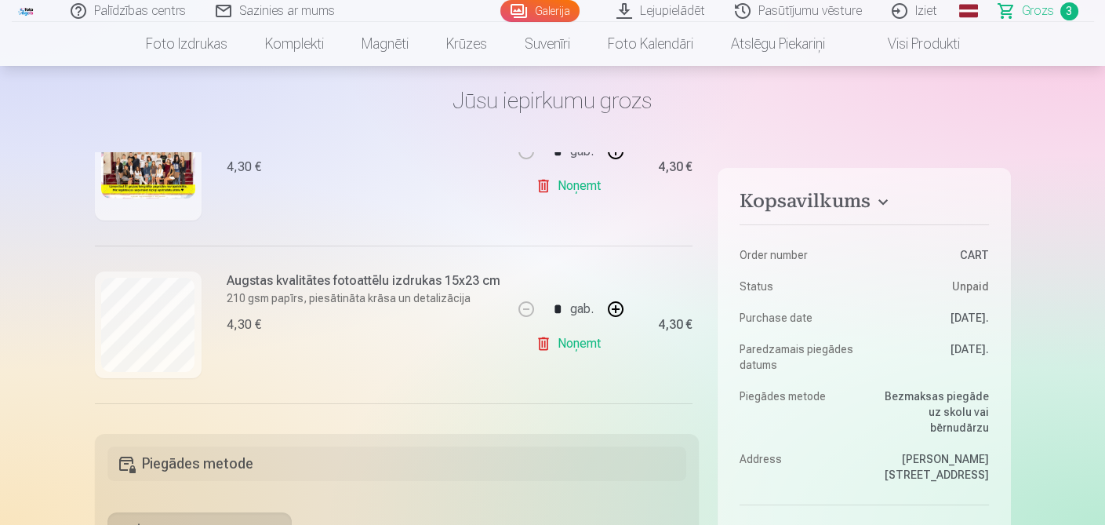
scroll to position [260, 0]
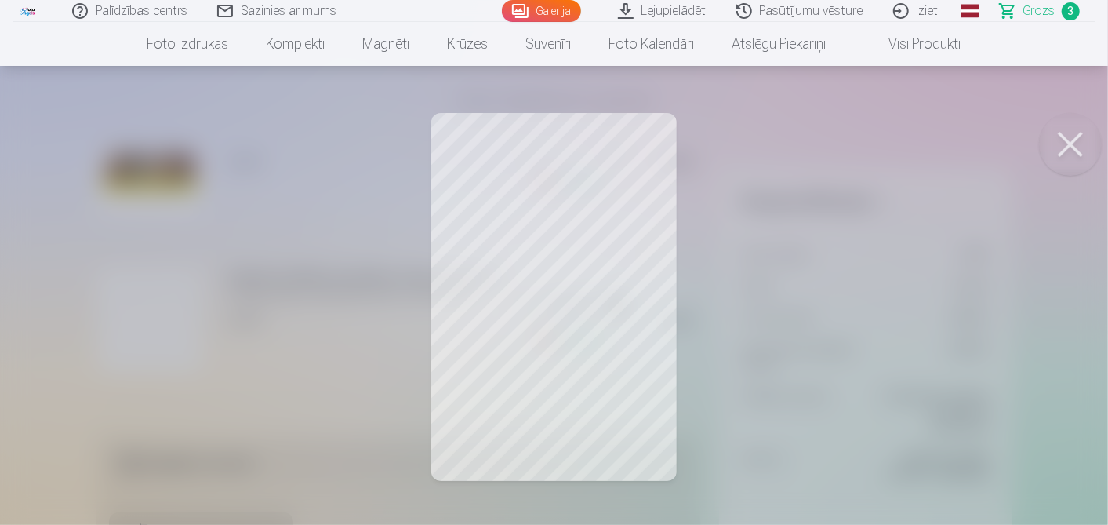
click at [993, 152] on button at bounding box center [1070, 144] width 63 height 63
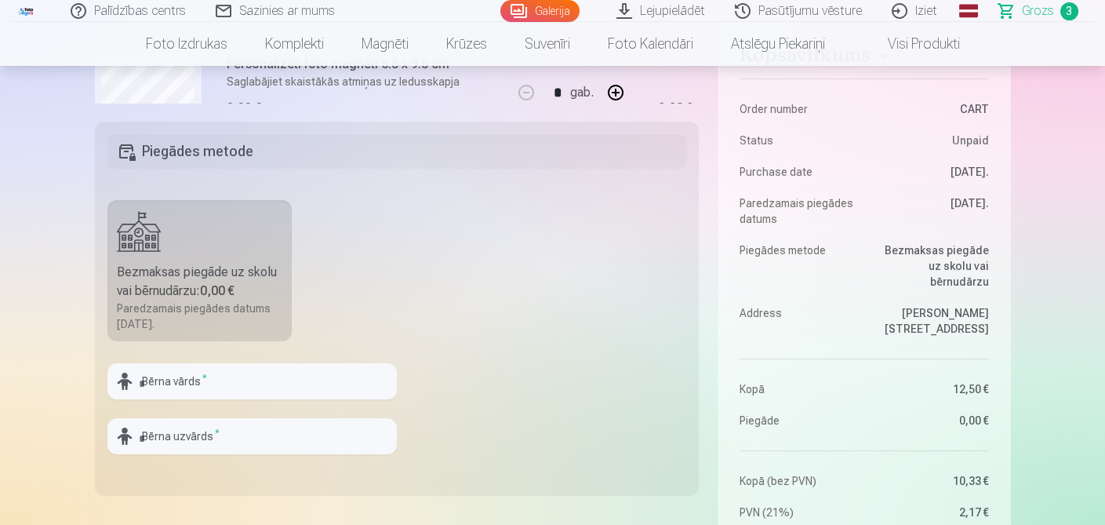
scroll to position [377, 0]
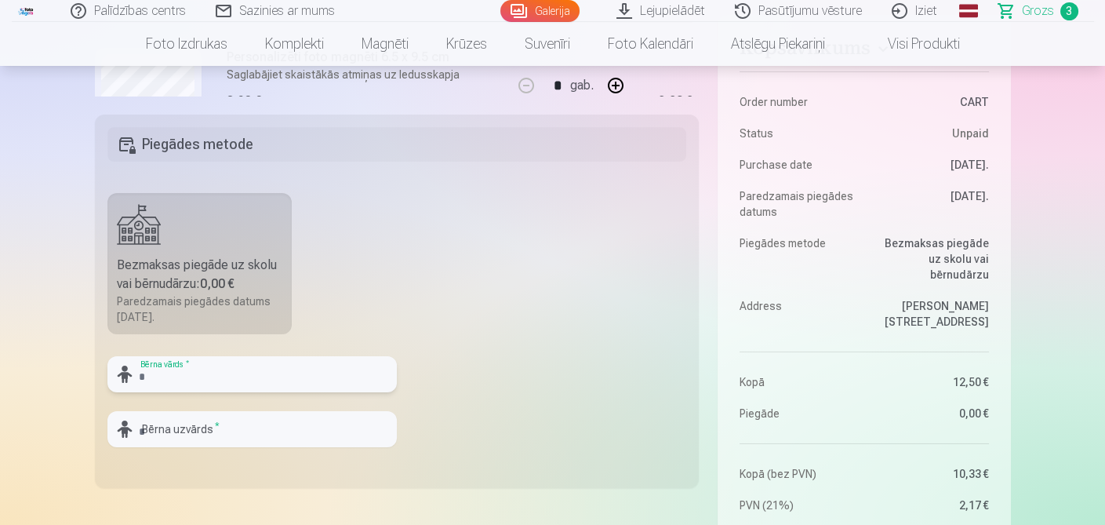
click at [338, 376] on input "text" at bounding box center [251, 374] width 289 height 36
type input "*****"
type input "********"
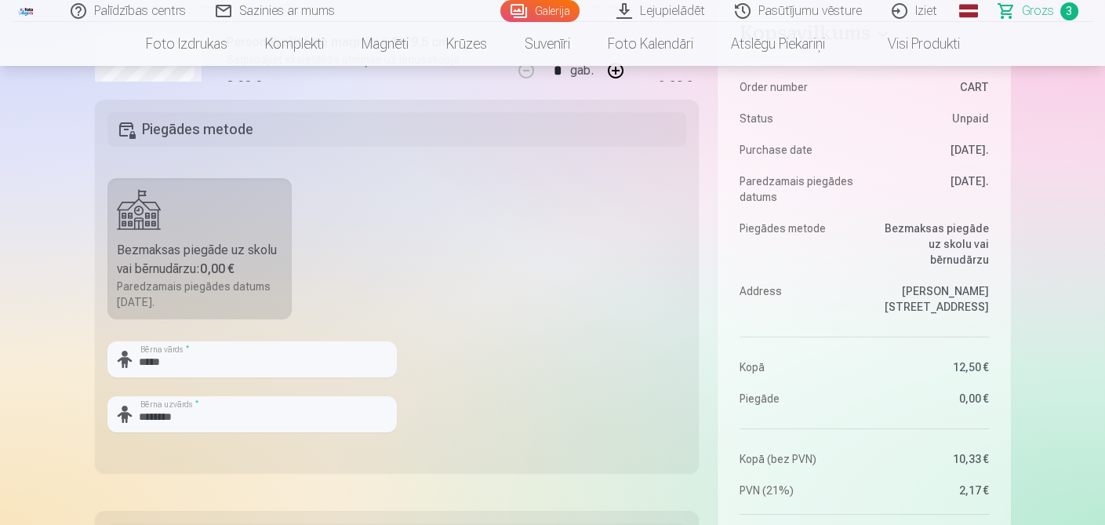
click at [548, 329] on fieldset "Piegādes metode Bezmaksas piegāde uz skolu vai bērnudārzu : 0,00 € Paredzamais …" at bounding box center [397, 286] width 604 height 373
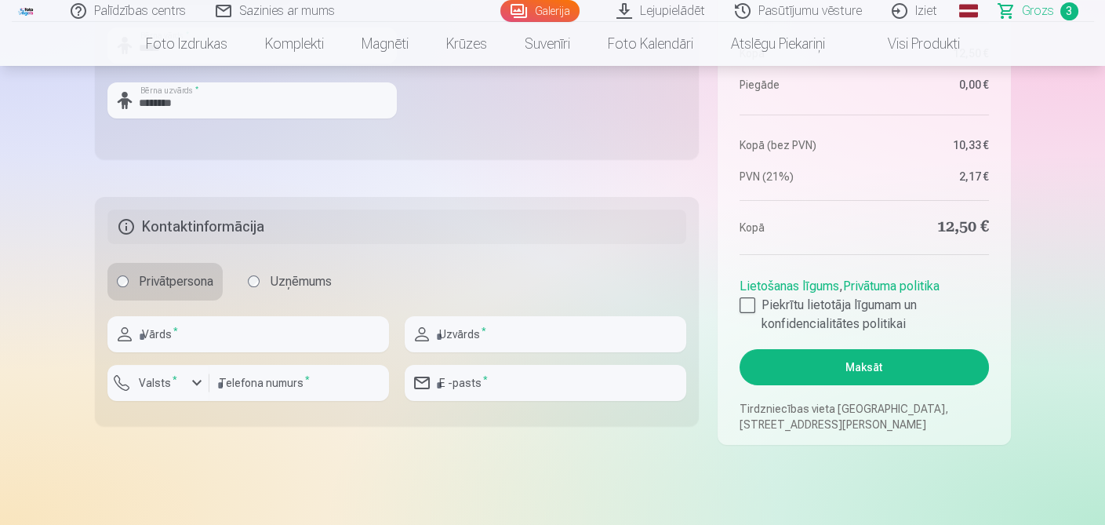
scroll to position [784, 0]
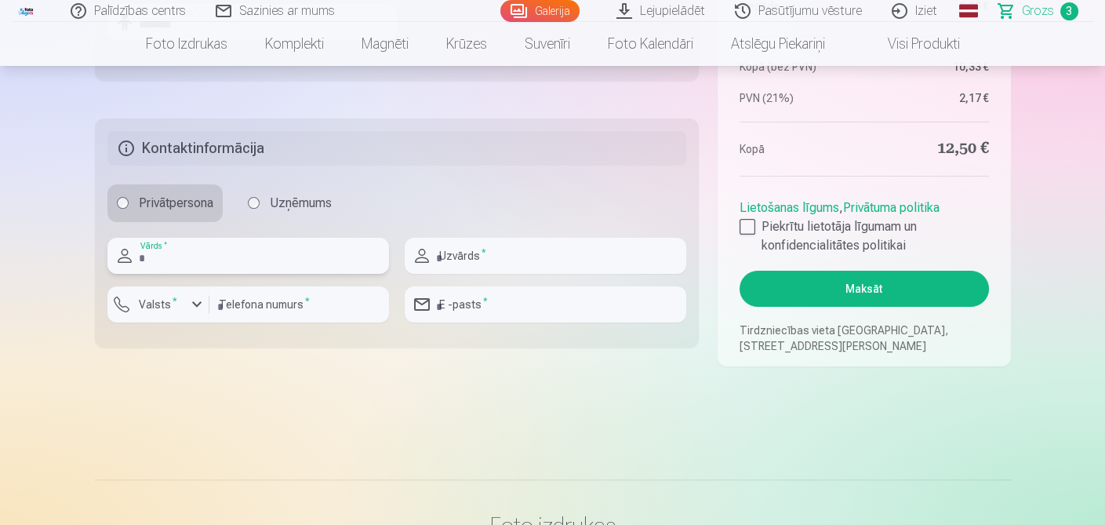
click at [260, 260] on input "text" at bounding box center [247, 256] width 281 height 36
click at [289, 263] on input "text" at bounding box center [247, 256] width 281 height 36
type input "*"
type input "******"
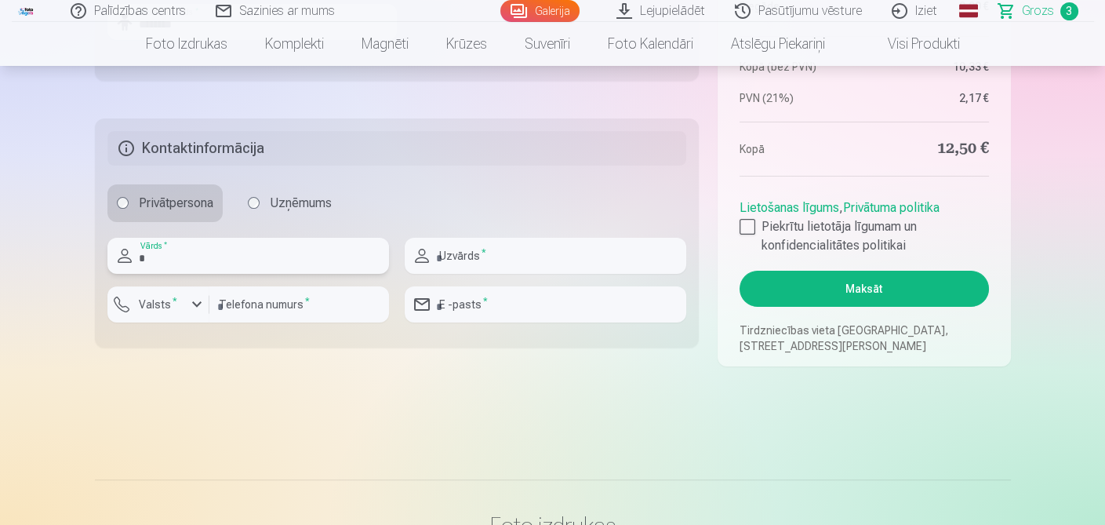
type input "*******"
type input "********"
type input "**********"
click at [884, 293] on button "Maksāt" at bounding box center [863, 288] width 249 height 36
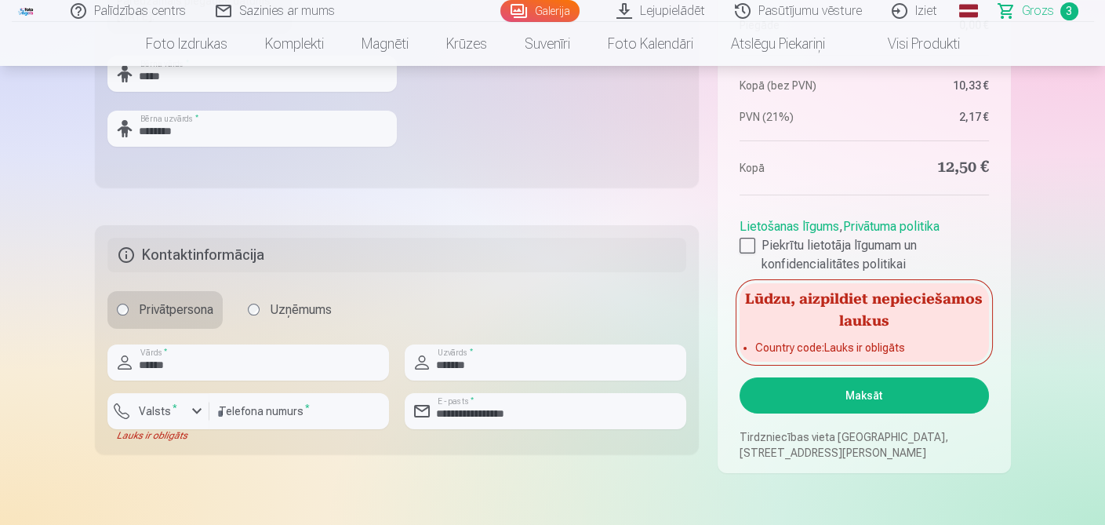
scroll to position [667, 0]
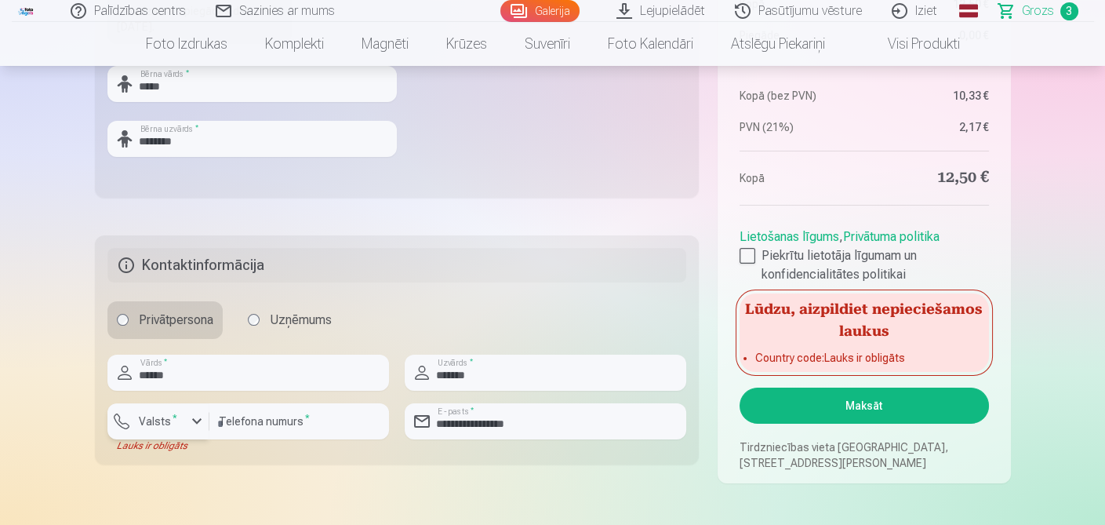
click at [168, 421] on label "Valsts *" at bounding box center [158, 421] width 51 height 16
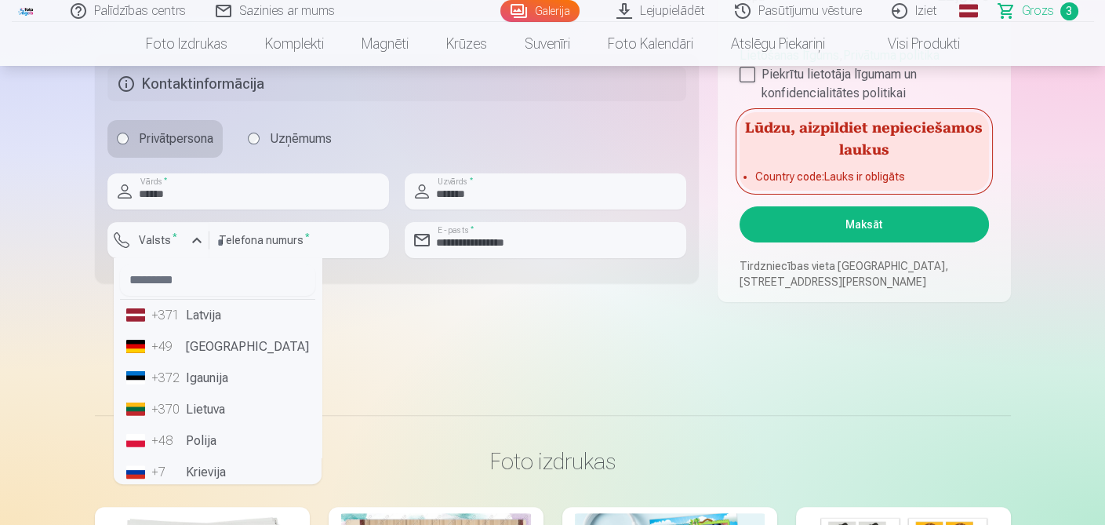
scroll to position [842, 0]
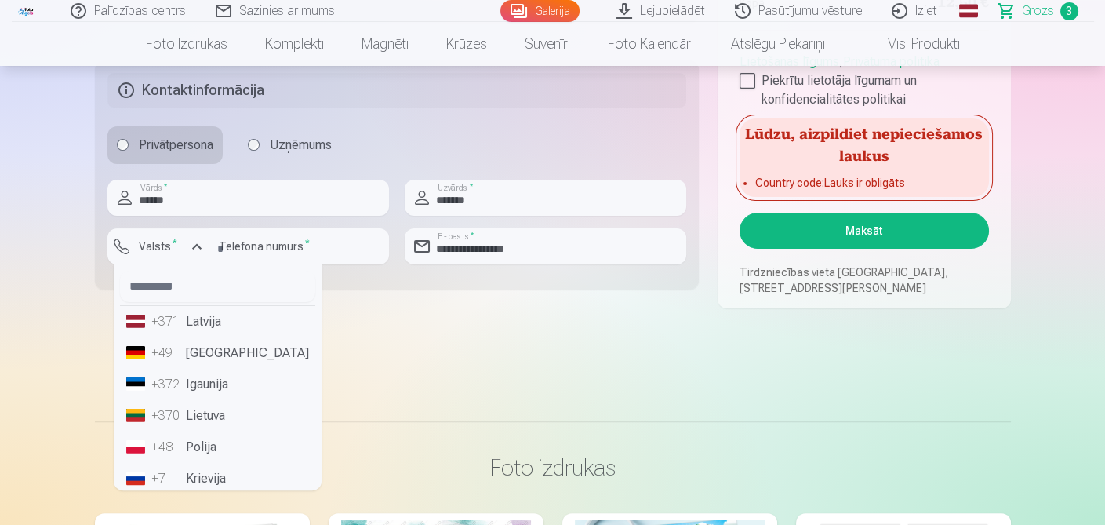
click at [249, 321] on li "+371 Latvija" at bounding box center [217, 321] width 195 height 31
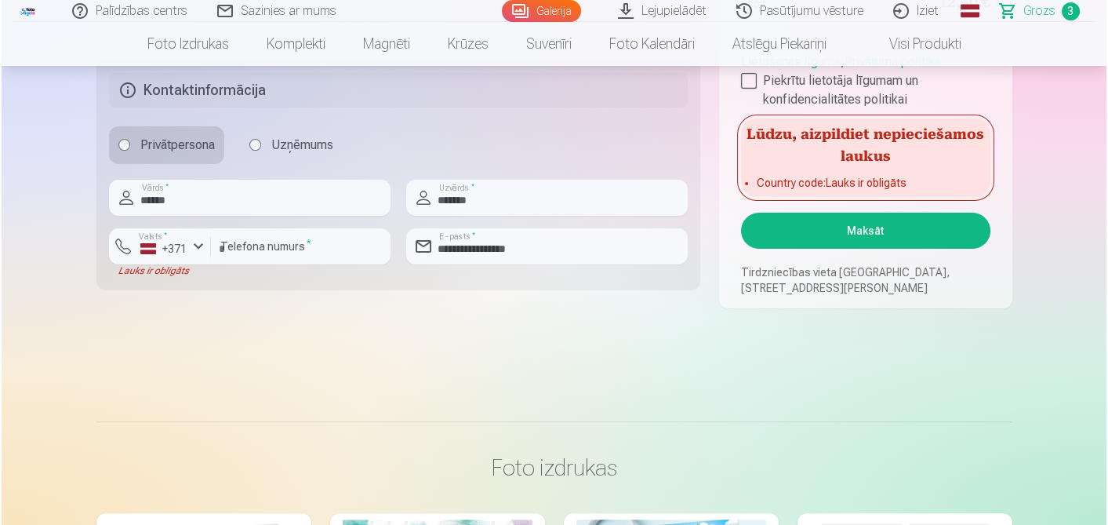
scroll to position [813, 0]
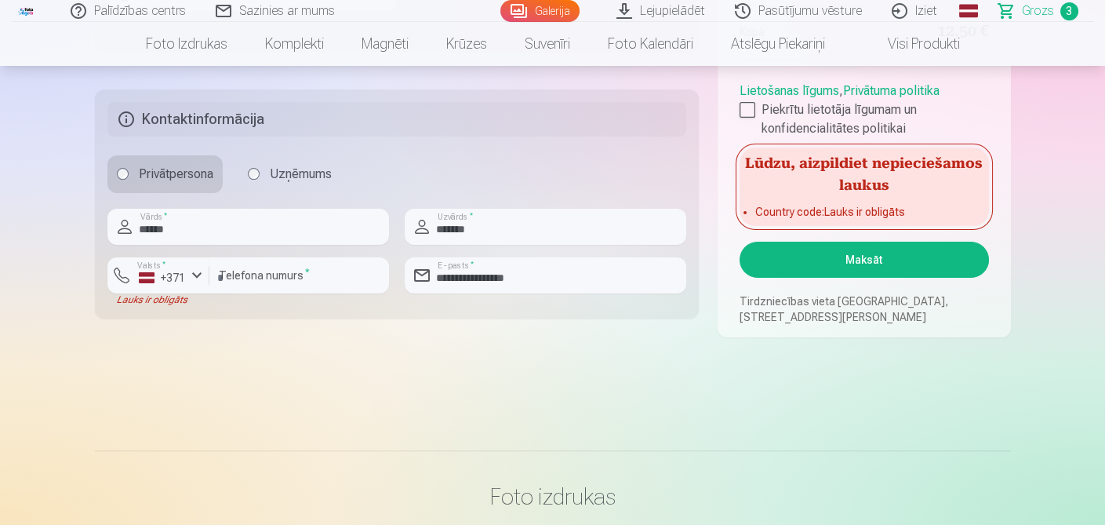
click at [855, 262] on button "Maksāt" at bounding box center [863, 259] width 249 height 36
